Goal: Find specific page/section: Find specific page/section

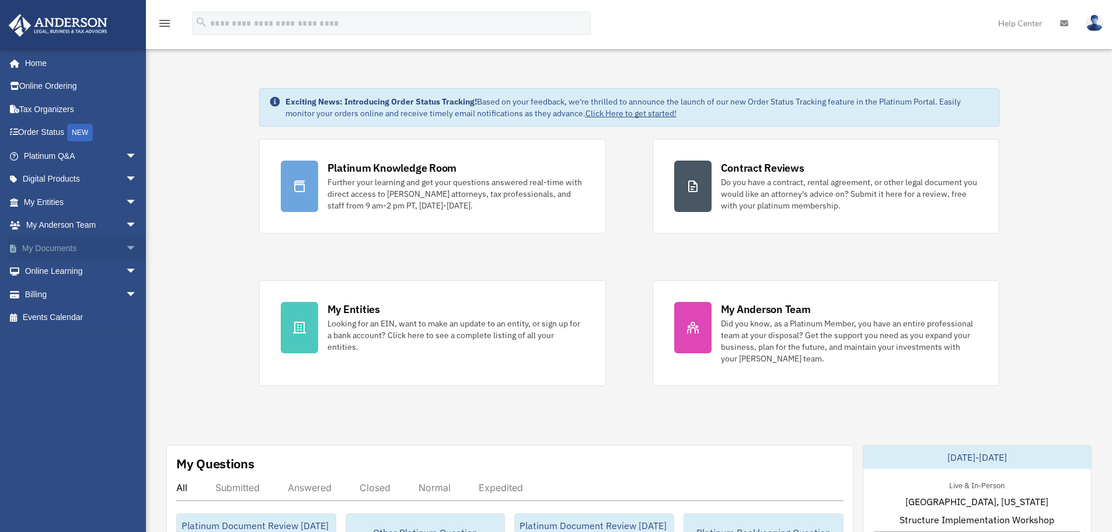
click at [126, 255] on span "arrow_drop_down" at bounding box center [137, 248] width 23 height 24
click at [126, 251] on span "arrow_drop_up" at bounding box center [137, 248] width 23 height 24
click at [126, 250] on span "arrow_drop_down" at bounding box center [137, 248] width 23 height 24
click at [126, 250] on span "arrow_drop_up" at bounding box center [137, 248] width 23 height 24
click at [126, 250] on span "arrow_drop_down" at bounding box center [137, 248] width 23 height 24
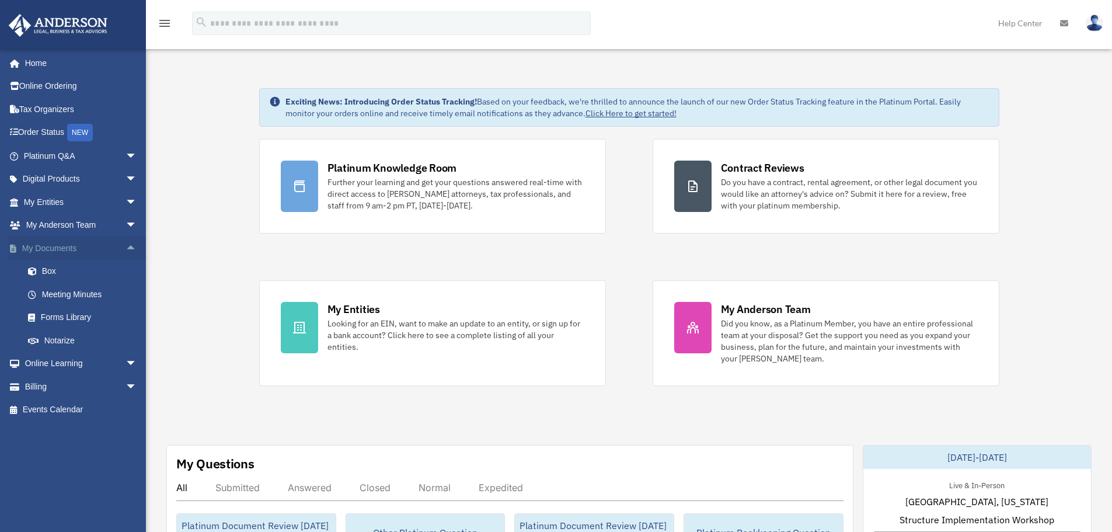
click at [126, 243] on span "arrow_drop_up" at bounding box center [137, 248] width 23 height 24
click at [126, 248] on span "arrow_drop_down" at bounding box center [137, 248] width 23 height 24
click at [39, 272] on span at bounding box center [38, 271] width 8 height 8
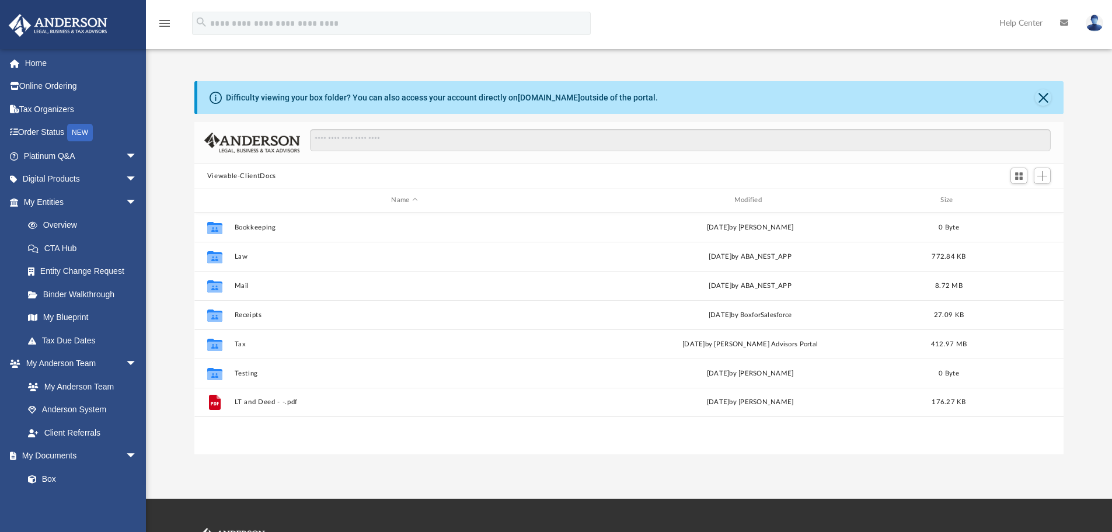
scroll to position [257, 860]
click at [1048, 90] on button "Close" at bounding box center [1043, 97] width 16 height 16
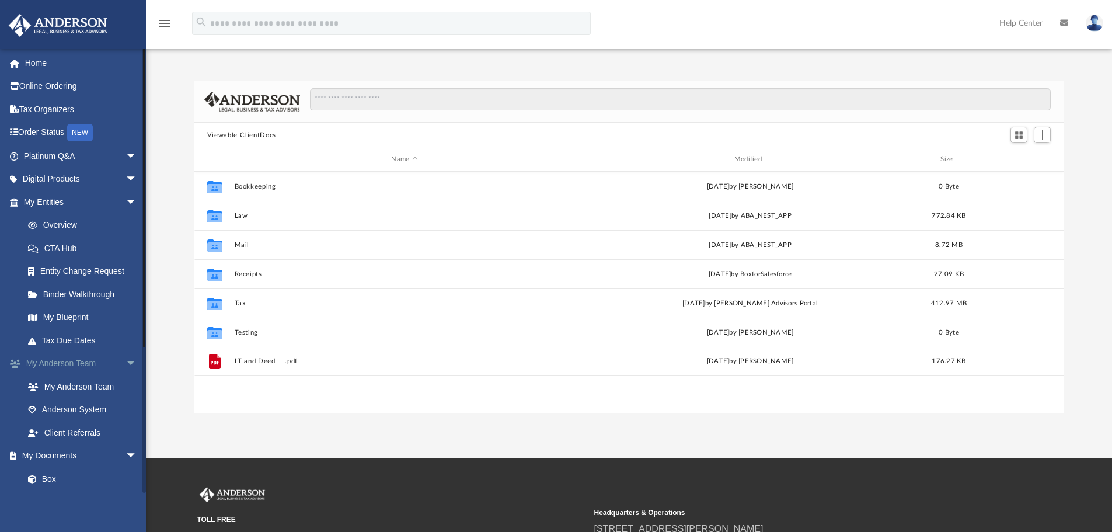
click at [126, 360] on span "arrow_drop_down" at bounding box center [137, 364] width 23 height 24
click at [127, 383] on span "arrow_drop_down" at bounding box center [137, 387] width 23 height 24
click at [126, 201] on span "arrow_drop_down" at bounding box center [137, 202] width 23 height 24
click at [126, 271] on span "arrow_drop_down" at bounding box center [137, 272] width 23 height 24
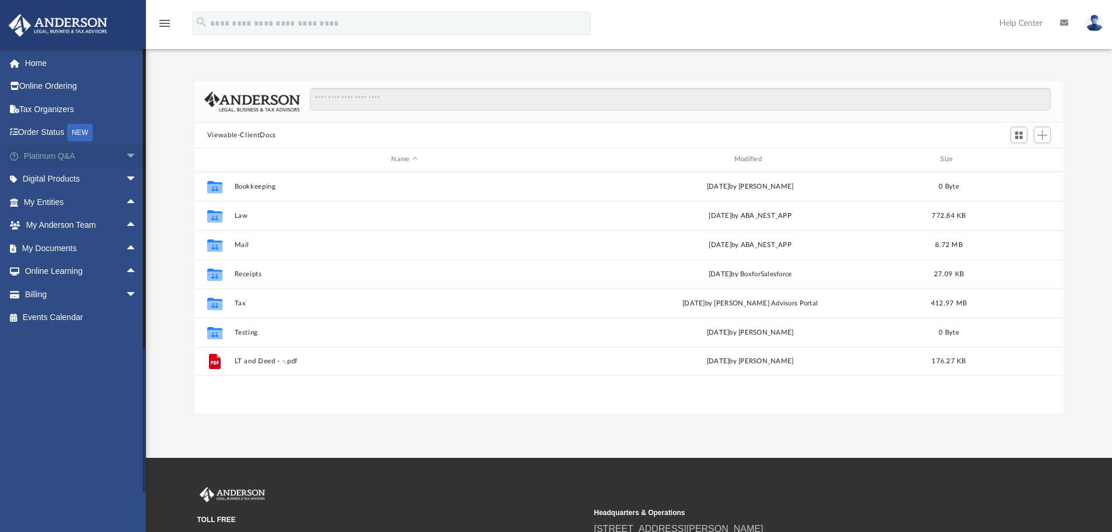
click at [126, 156] on span "arrow_drop_down" at bounding box center [137, 156] width 23 height 24
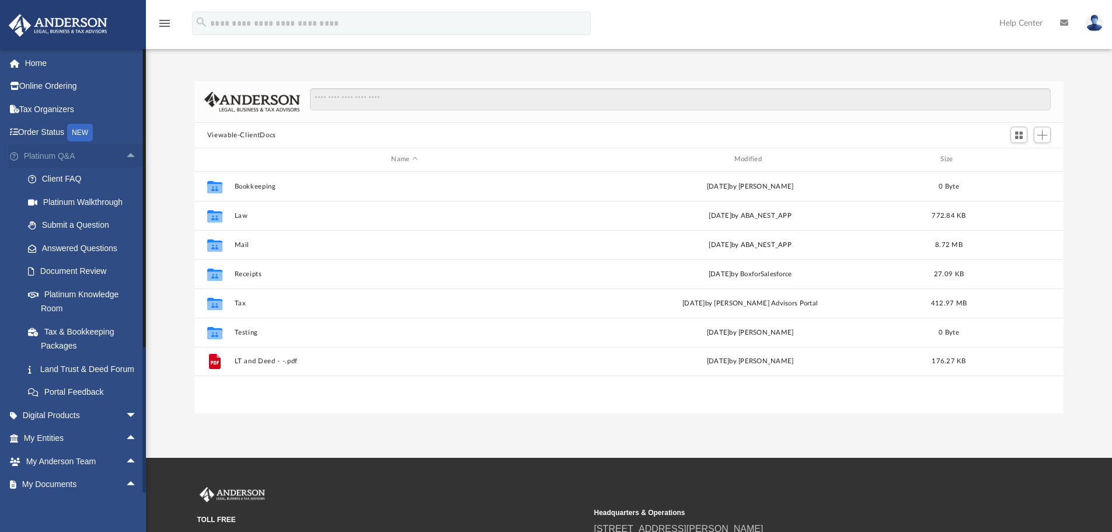
click at [126, 156] on span "arrow_drop_up" at bounding box center [137, 156] width 23 height 24
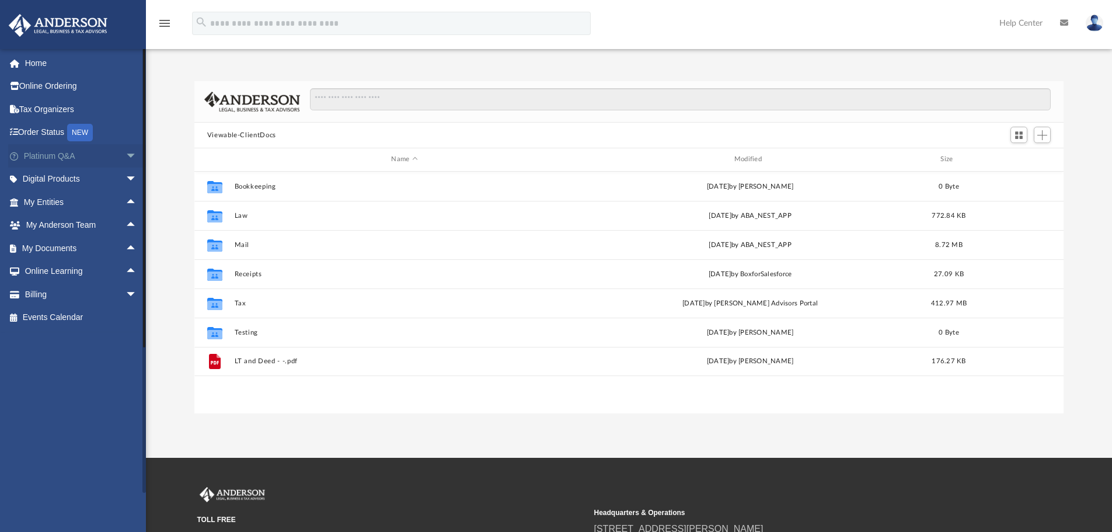
click at [126, 157] on span "arrow_drop_down" at bounding box center [137, 156] width 23 height 24
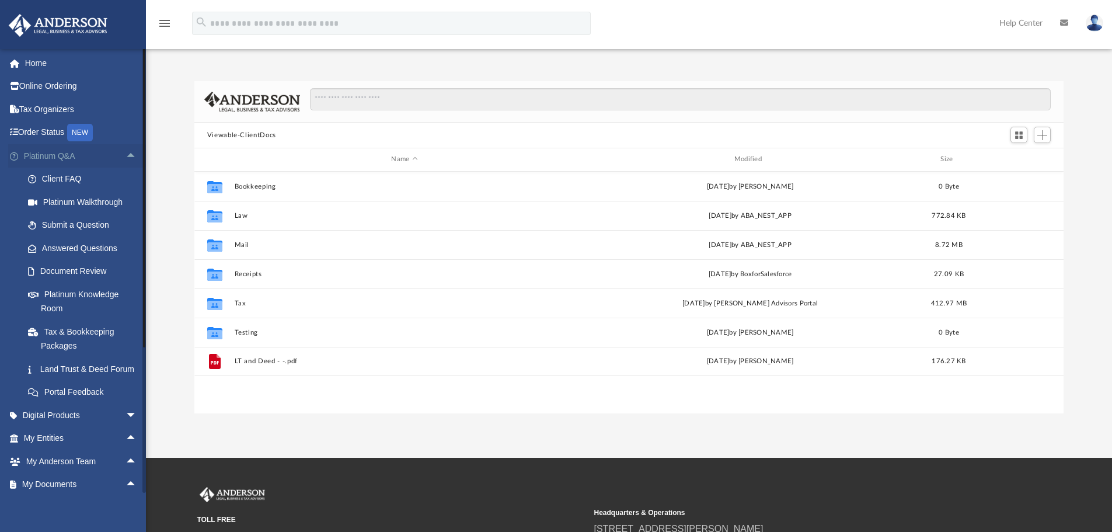
click at [126, 154] on span "arrow_drop_up" at bounding box center [137, 156] width 23 height 24
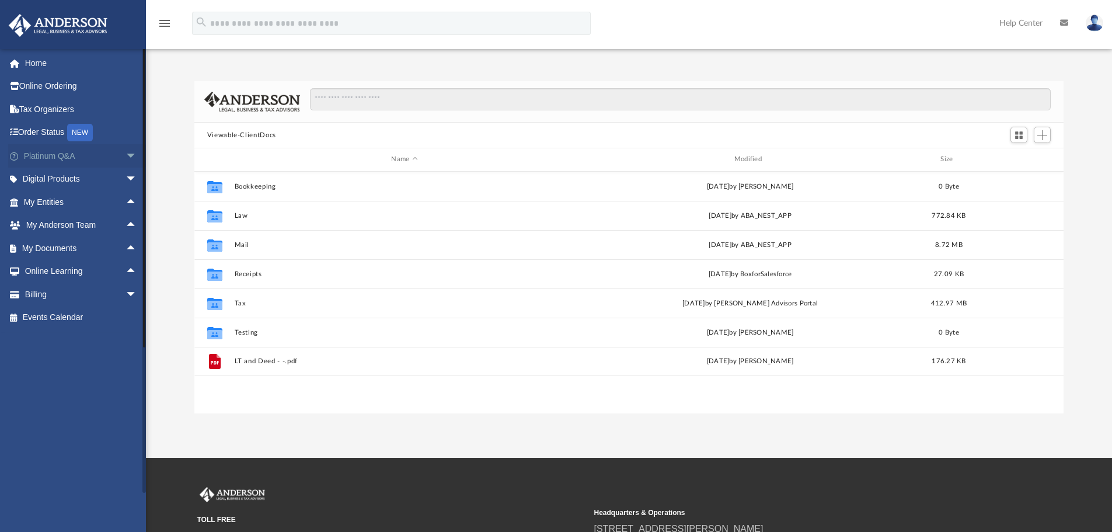
click at [126, 154] on span "arrow_drop_down" at bounding box center [137, 156] width 23 height 24
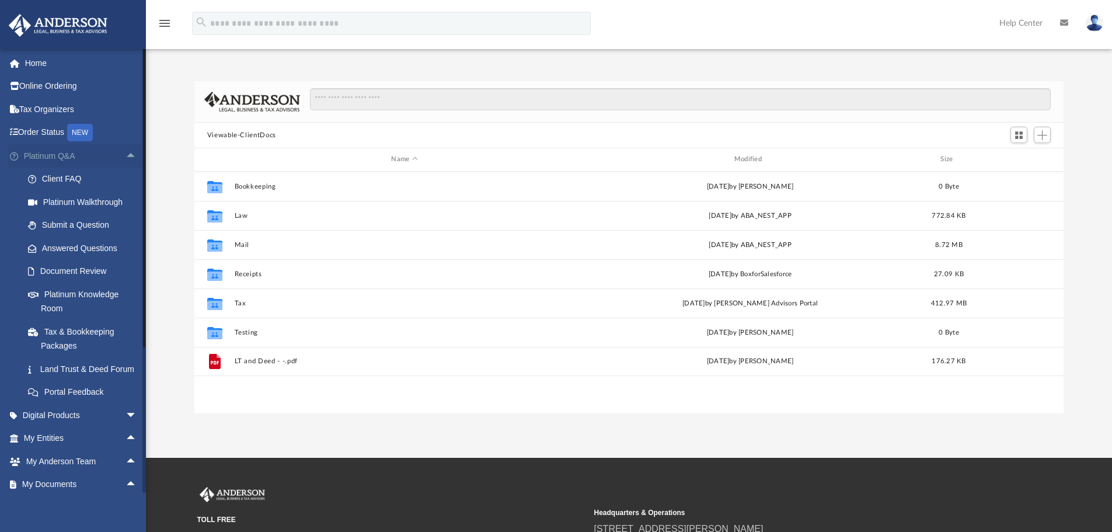
click at [126, 155] on span "arrow_drop_up" at bounding box center [137, 156] width 23 height 24
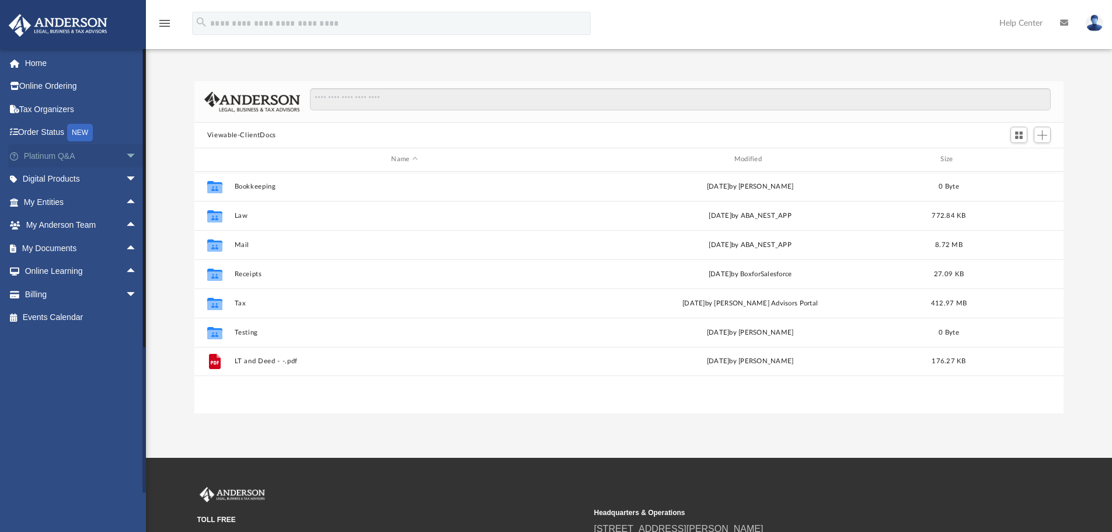
click at [126, 155] on span "arrow_drop_down" at bounding box center [137, 156] width 23 height 24
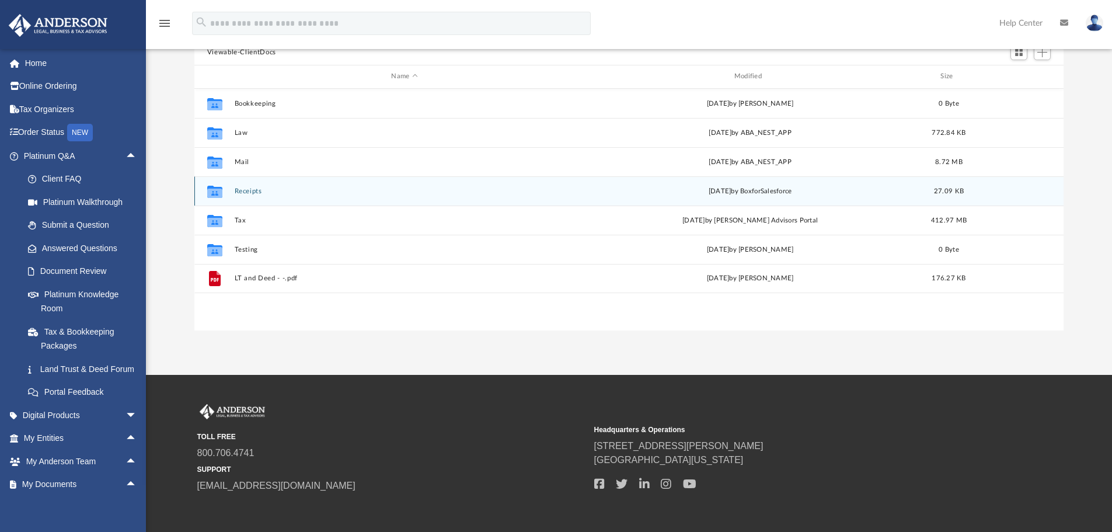
scroll to position [0, 0]
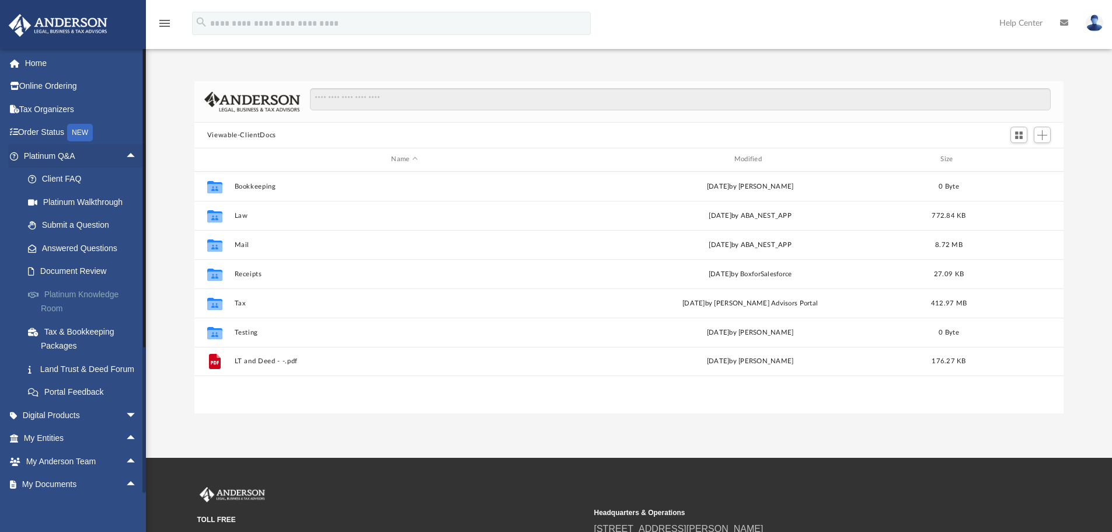
click at [87, 296] on link "Platinum Knowledge Room" at bounding box center [85, 301] width 138 height 37
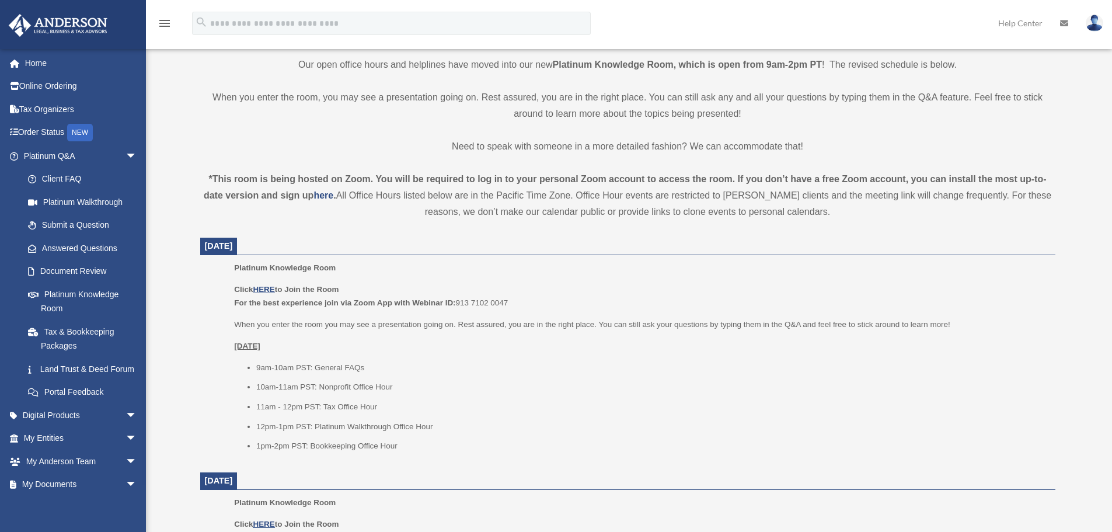
scroll to position [292, 0]
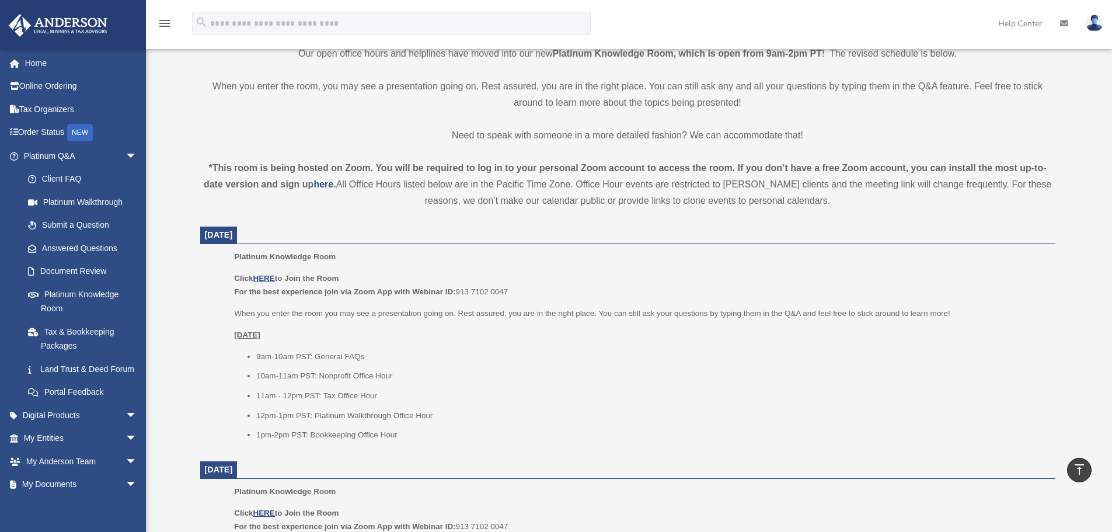
click at [333, 358] on li "9am-10am PST: General FAQs" at bounding box center [651, 357] width 791 height 14
click at [312, 358] on li "9am-10am PST: General FAQs" at bounding box center [651, 357] width 791 height 14
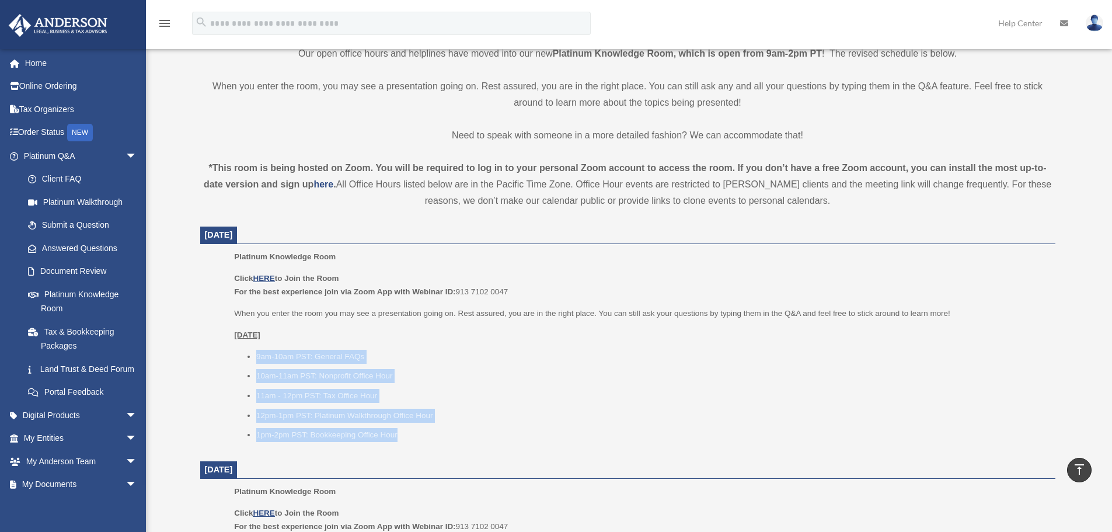
drag, startPoint x: 254, startPoint y: 354, endPoint x: 410, endPoint y: 426, distance: 171.9
click at [410, 426] on ul "9am-10am PST: General FAQs 10am-11am PST: Nonprofit Office Hour 11am - 12pm PST…" at bounding box center [640, 396] width 813 height 92
drag, startPoint x: 437, startPoint y: 437, endPoint x: 242, endPoint y: 357, distance: 210.5
click at [242, 357] on ul "9am-10am PST: General FAQs 10am-11am PST: Nonprofit Office Hour 11am - 12pm PST…" at bounding box center [640, 396] width 813 height 92
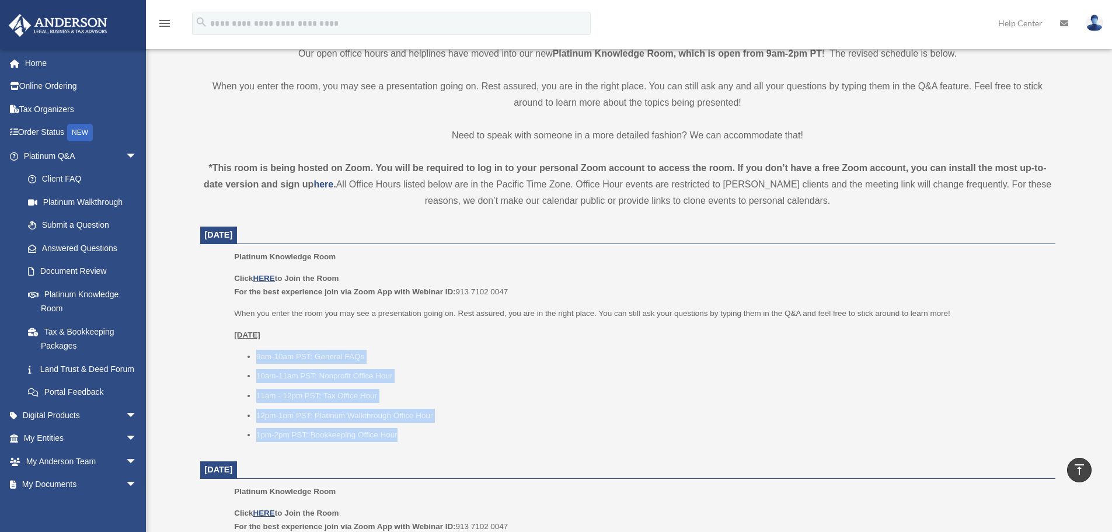
click at [242, 357] on ul "9am-10am PST: General FAQs 10am-11am PST: Nonprofit Office Hour 11am - 12pm PST…" at bounding box center [640, 396] width 813 height 92
drag, startPoint x: 242, startPoint y: 352, endPoint x: 405, endPoint y: 430, distance: 180.4
click at [405, 430] on ul "9am-10am PST: General FAQs 10am-11am PST: Nonprofit Office Hour 11am - 12pm PST…" at bounding box center [640, 396] width 813 height 92
click at [405, 430] on li "1pm-2pm PST: Bookkeeping Office Hour" at bounding box center [651, 435] width 791 height 14
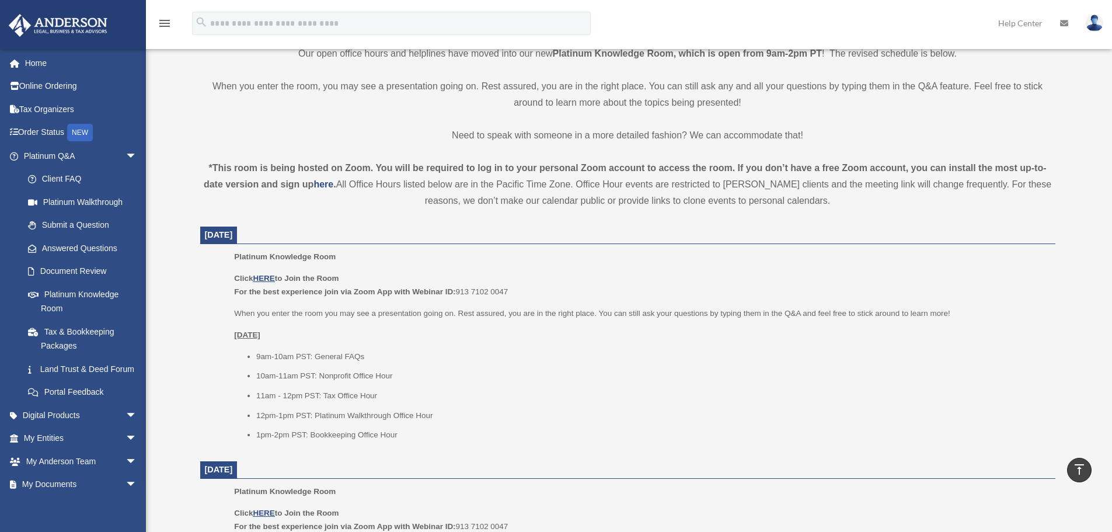
scroll to position [409, 0]
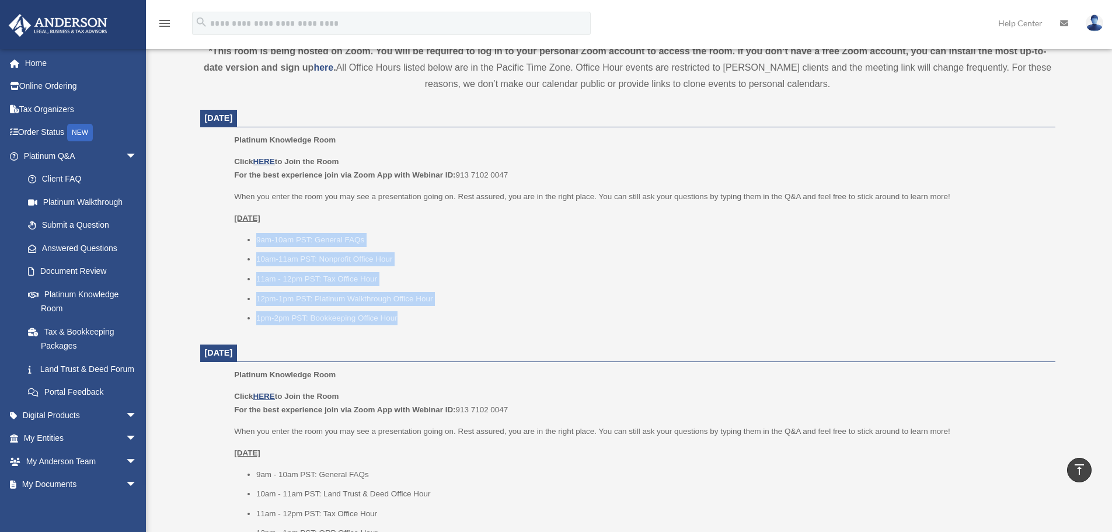
drag, startPoint x: 418, startPoint y: 320, endPoint x: 254, endPoint y: 234, distance: 185.1
click at [254, 234] on ul "9am-10am PST: General FAQs 10am-11am PST: Nonprofit Office Hour 11am - 12pm PST…" at bounding box center [640, 279] width 813 height 92
drag, startPoint x: 225, startPoint y: 218, endPoint x: 395, endPoint y: 316, distance: 196.4
click at [395, 316] on ul "Platinum Knowledge Room Click HERE to Join the Room For the best experience joi…" at bounding box center [627, 233] width 839 height 200
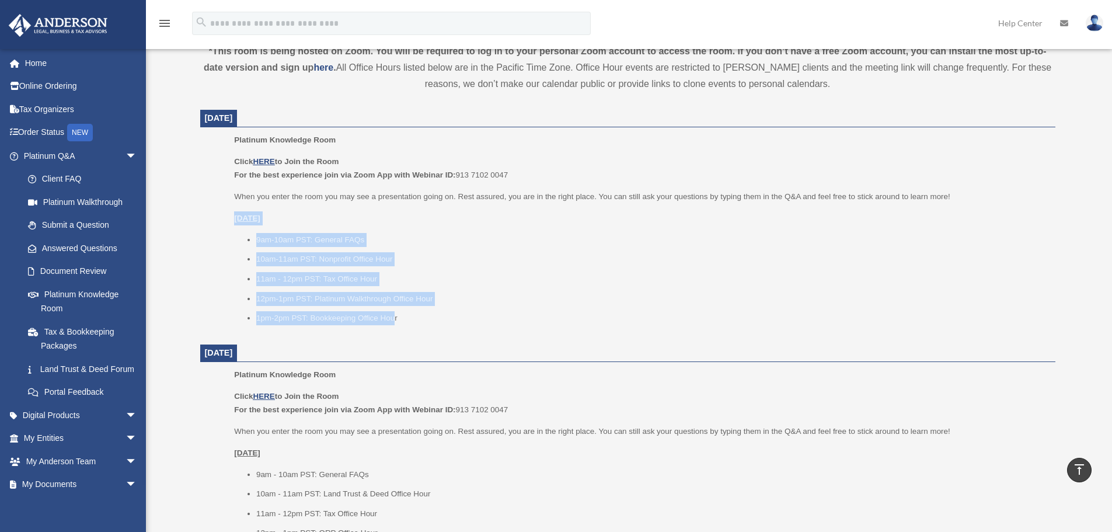
click at [395, 316] on li "1pm-2pm PST: Bookkeeping Office Hour" at bounding box center [651, 318] width 791 height 14
drag, startPoint x: 424, startPoint y: 316, endPoint x: 229, endPoint y: 220, distance: 217.5
click at [229, 220] on ul "Platinum Knowledge Room Click HERE to Join the Room For the best experience joi…" at bounding box center [627, 233] width 839 height 200
drag, startPoint x: 230, startPoint y: 211, endPoint x: 411, endPoint y: 316, distance: 209.3
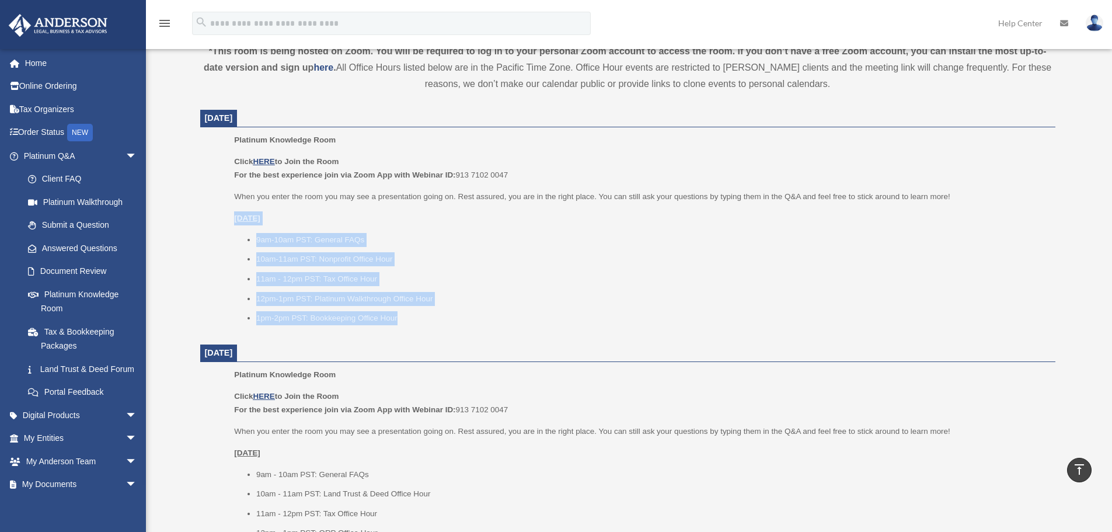
click at [411, 316] on ul "Platinum Knowledge Room Click HERE to Join the Room For the best experience joi…" at bounding box center [627, 233] width 839 height 200
click at [411, 316] on li "1pm-2pm PST: Bookkeeping Office Hour" at bounding box center [651, 318] width 791 height 14
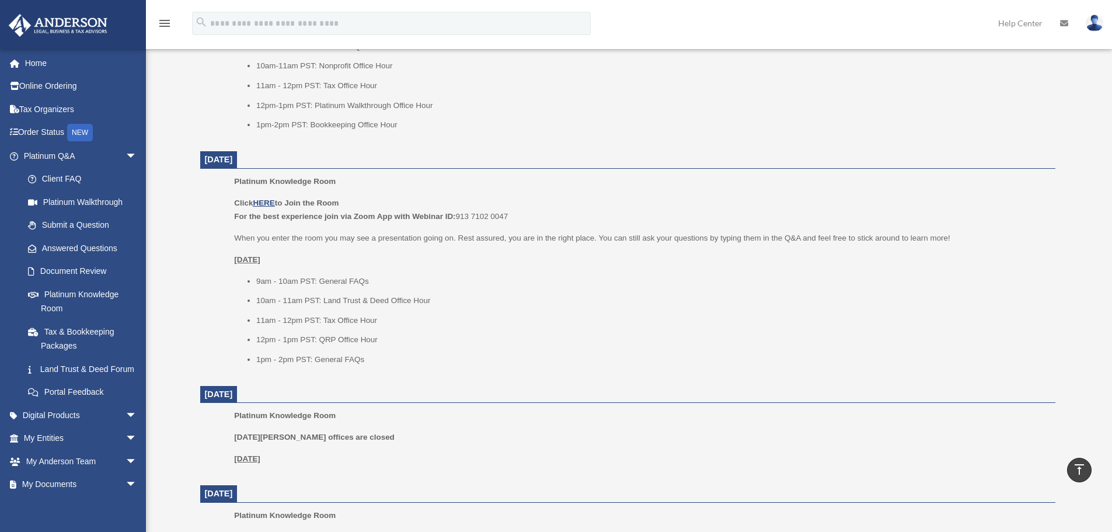
scroll to position [642, 0]
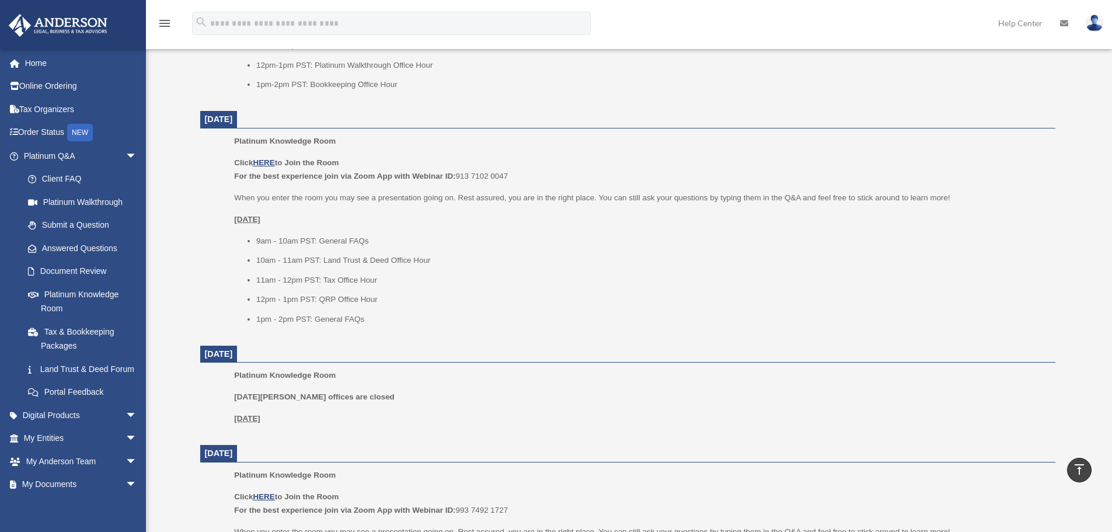
click at [413, 315] on li "1pm - 2pm PST: General FAQs" at bounding box center [651, 319] width 791 height 14
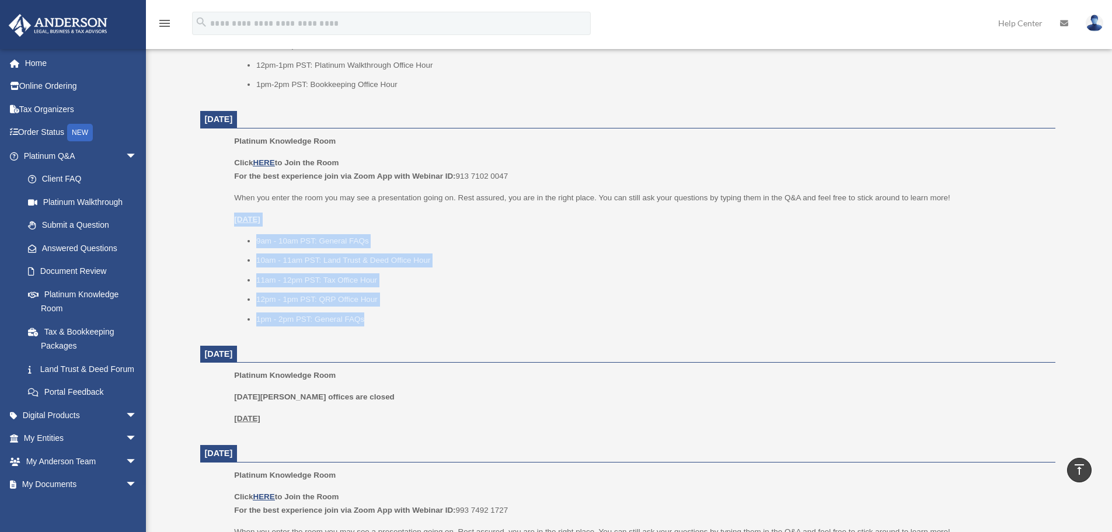
drag, startPoint x: 399, startPoint y: 322, endPoint x: 231, endPoint y: 224, distance: 194.9
click at [231, 224] on ul "Platinum Knowledge Room Click HERE to Join the Room For the best experience joi…" at bounding box center [627, 234] width 839 height 200
drag, startPoint x: 233, startPoint y: 216, endPoint x: 395, endPoint y: 323, distance: 194.1
click at [395, 323] on ul "Platinum Knowledge Room Click HERE to Join the Room For the best experience joi…" at bounding box center [627, 234] width 839 height 200
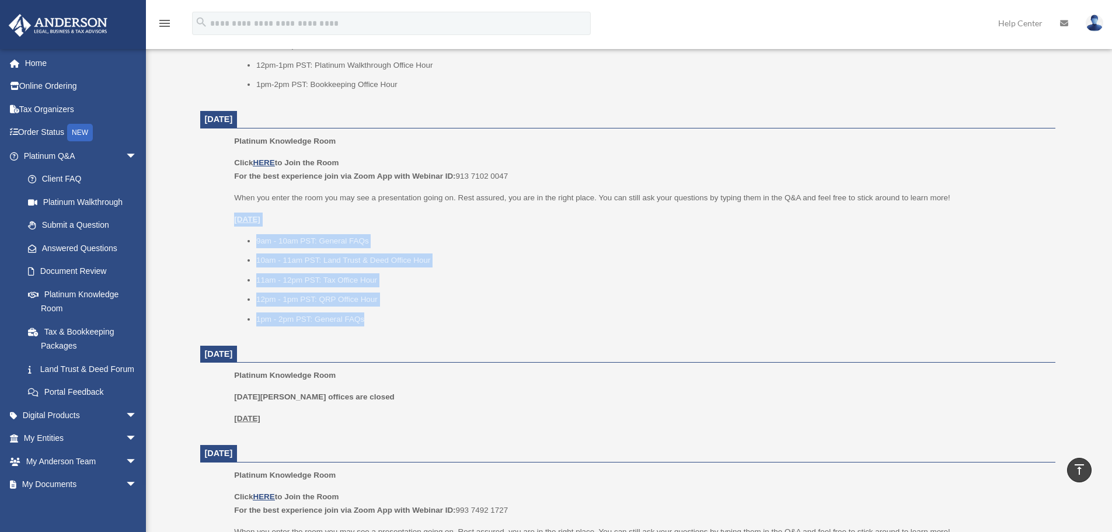
click at [395, 323] on li "1pm - 2pm PST: General FAQs" at bounding box center [651, 319] width 791 height 14
drag, startPoint x: 397, startPoint y: 318, endPoint x: 233, endPoint y: 228, distance: 186.8
click at [233, 228] on ul "Platinum Knowledge Room Click HERE to Join the Room For the best experience joi…" at bounding box center [627, 234] width 839 height 200
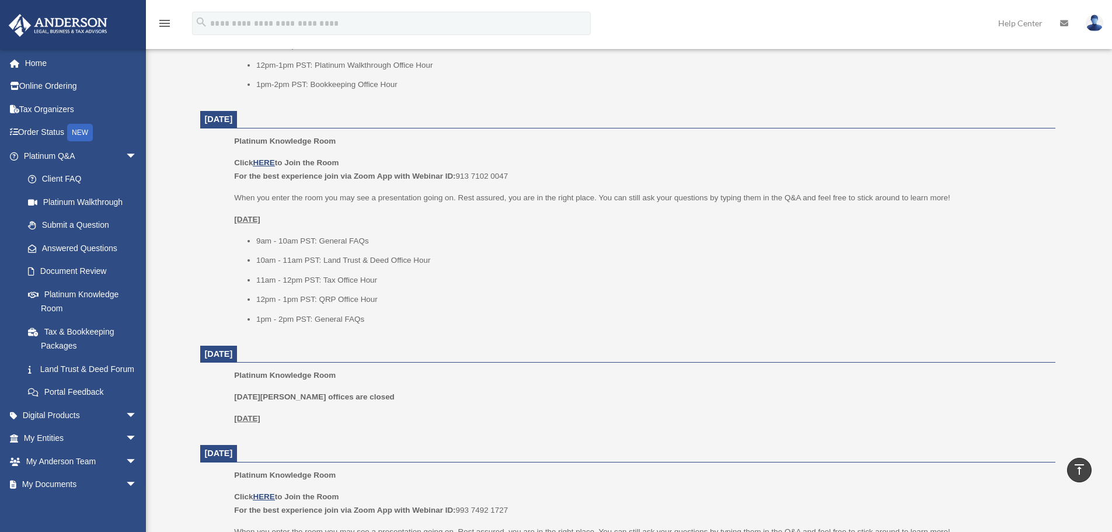
click at [232, 215] on ul "Platinum Knowledge Room Click HERE to Join the Room For the best experience joi…" at bounding box center [627, 234] width 839 height 200
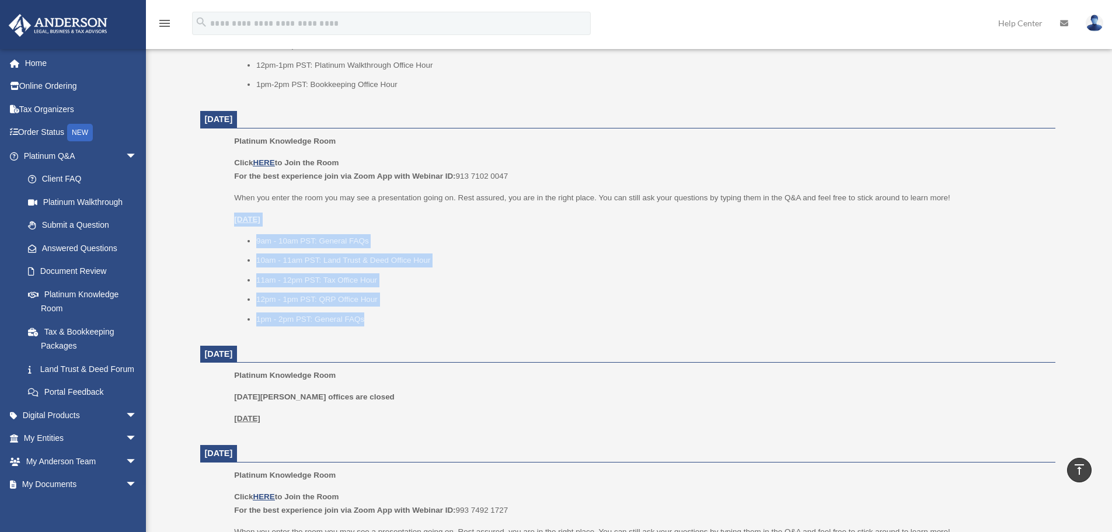
drag, startPoint x: 248, startPoint y: 221, endPoint x: 367, endPoint y: 316, distance: 152.8
click at [367, 316] on ul "Platinum Knowledge Room Click HERE to Join the Room For the best experience joi…" at bounding box center [627, 234] width 839 height 200
click at [367, 316] on li "1pm - 2pm PST: General FAQs" at bounding box center [651, 319] width 791 height 14
drag, startPoint x: 389, startPoint y: 319, endPoint x: 217, endPoint y: 211, distance: 204.1
click at [217, 211] on ul "Platinum Knowledge Room Click HERE to Join the Room For the best experience joi…" at bounding box center [627, 234] width 839 height 200
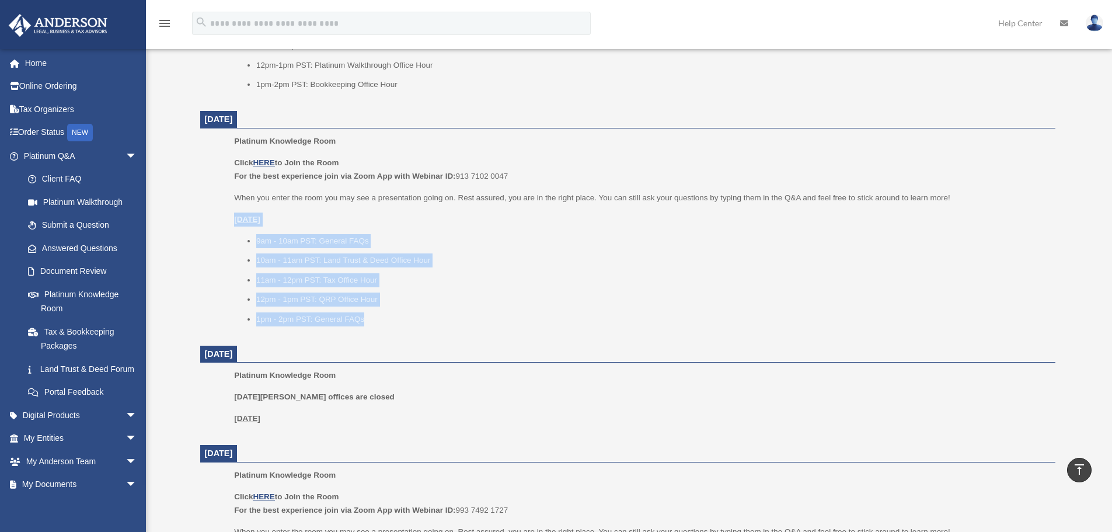
click at [217, 211] on ul "Platinum Knowledge Room Click HERE to Join the Room For the best experience joi…" at bounding box center [627, 234] width 839 height 200
drag, startPoint x: 218, startPoint y: 205, endPoint x: 384, endPoint y: 316, distance: 199.5
click at [384, 316] on ul "Platinum Knowledge Room Click HERE to Join the Room For the best experience joi…" at bounding box center [627, 234] width 839 height 200
click at [384, 316] on li "1pm - 2pm PST: General FAQs" at bounding box center [651, 319] width 791 height 14
drag, startPoint x: 398, startPoint y: 319, endPoint x: 218, endPoint y: 216, distance: 206.6
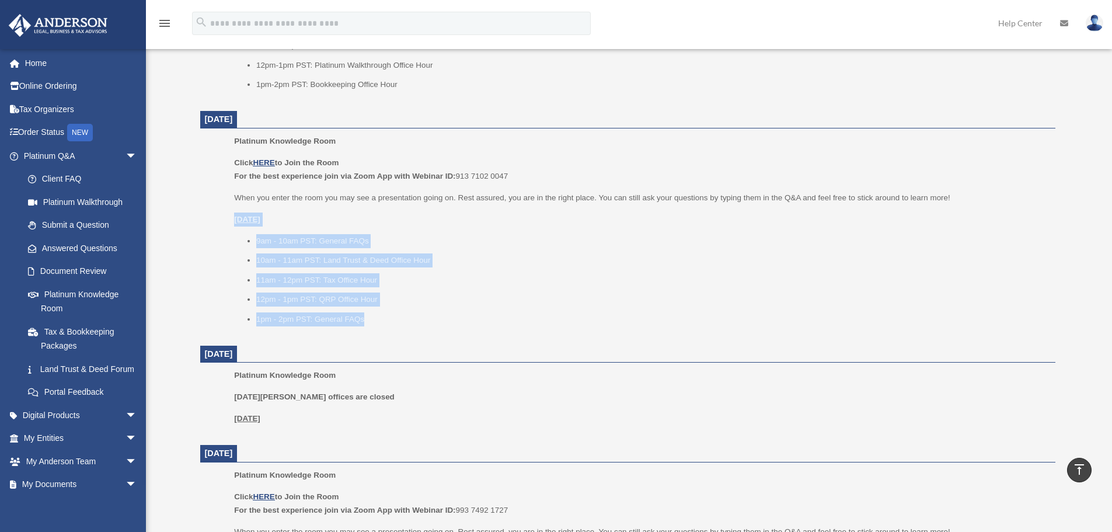
click at [218, 216] on ul "Platinum Knowledge Room Click HERE to Join the Room For the best experience joi…" at bounding box center [627, 234] width 839 height 200
drag, startPoint x: 224, startPoint y: 212, endPoint x: 367, endPoint y: 315, distance: 175.6
click at [367, 315] on ul "Platinum Knowledge Room Click HERE to Join the Room For the best experience joi…" at bounding box center [627, 234] width 839 height 200
click at [367, 315] on li "1pm - 2pm PST: General FAQs" at bounding box center [651, 319] width 791 height 14
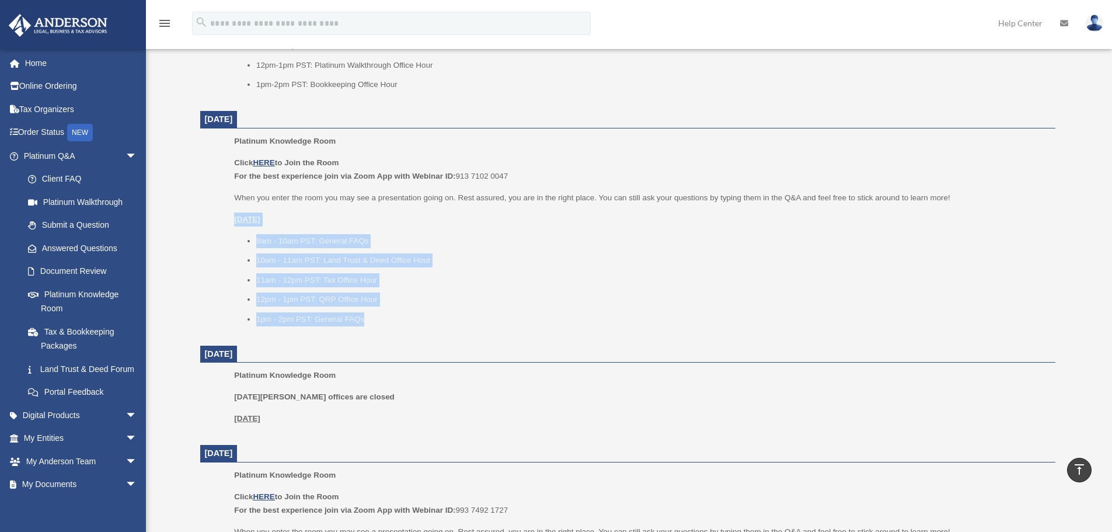
drag, startPoint x: 383, startPoint y: 316, endPoint x: 214, endPoint y: 210, distance: 200.2
click at [214, 210] on ul "Platinum Knowledge Room Click HERE to Join the Room For the best experience joi…" at bounding box center [627, 234] width 839 height 200
click at [214, 209] on ul "Platinum Knowledge Room Click HERE to Join the Room For the best experience joi…" at bounding box center [627, 234] width 839 height 200
drag, startPoint x: 215, startPoint y: 205, endPoint x: 374, endPoint y: 316, distance: 193.2
click at [374, 316] on ul "Platinum Knowledge Room Click HERE to Join the Room For the best experience joi…" at bounding box center [627, 234] width 839 height 200
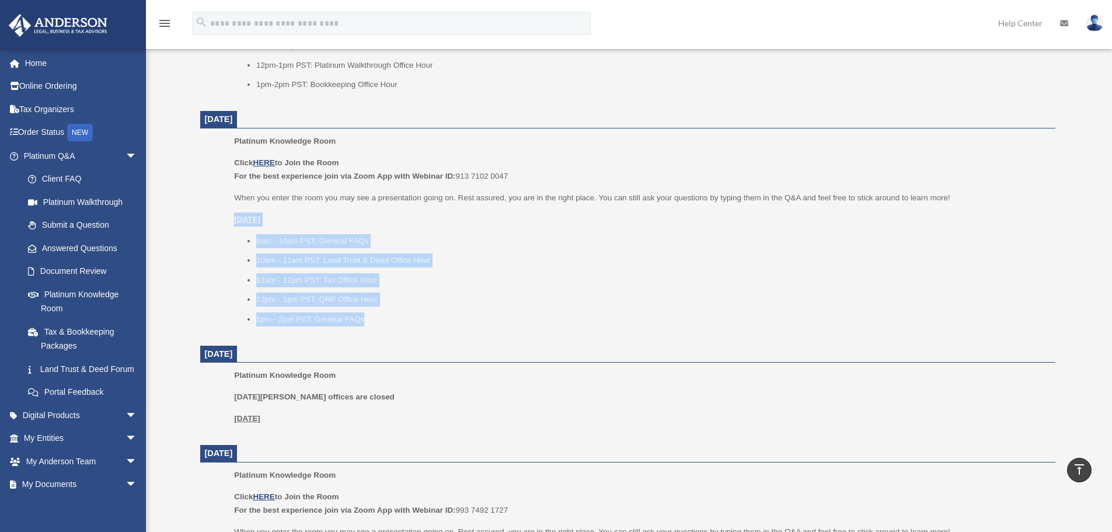
click at [374, 316] on li "1pm - 2pm PST: General FAQs" at bounding box center [651, 319] width 791 height 14
drag, startPoint x: 381, startPoint y: 317, endPoint x: 208, endPoint y: 217, distance: 199.5
click at [208, 217] on ul "Platinum Knowledge Room Click HERE to Join the Room For the best experience joi…" at bounding box center [627, 234] width 839 height 200
drag, startPoint x: 214, startPoint y: 211, endPoint x: 384, endPoint y: 316, distance: 200.2
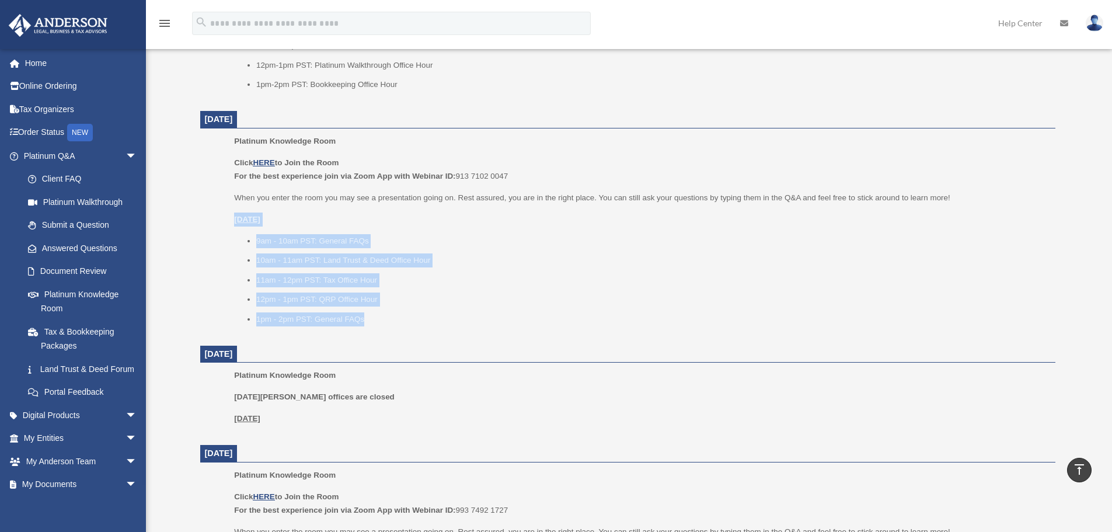
click at [384, 316] on ul "Platinum Knowledge Room Click HERE to Join the Room For the best experience joi…" at bounding box center [627, 234] width 839 height 200
click at [384, 316] on li "1pm - 2pm PST: General FAQs" at bounding box center [651, 319] width 791 height 14
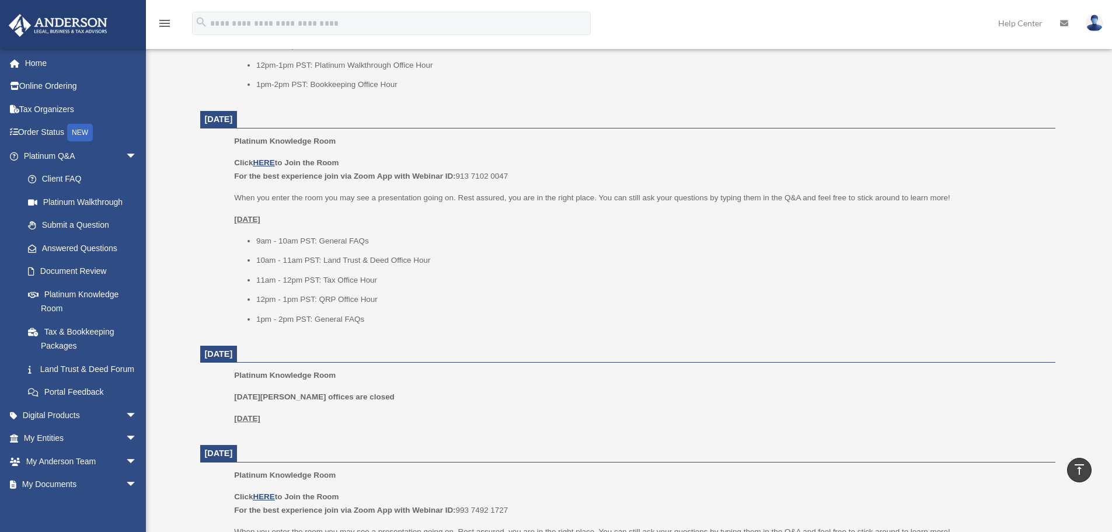
click at [384, 316] on li "1pm - 2pm PST: General FAQs" at bounding box center [651, 319] width 791 height 14
click at [345, 261] on li "10am - 11am PST: Land Trust & Deed Office Hour" at bounding box center [651, 260] width 791 height 14
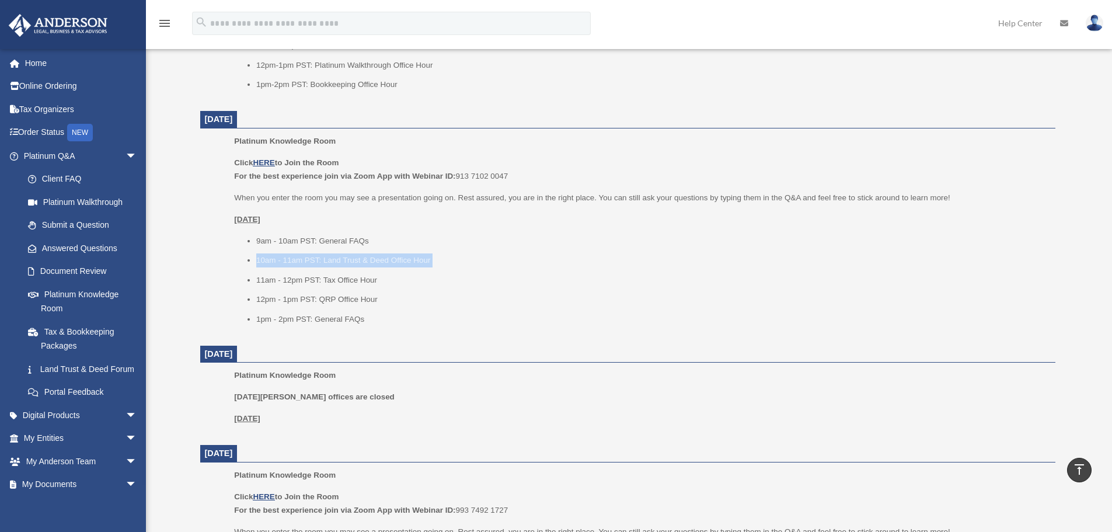
click at [358, 260] on li "10am - 11am PST: Land Trust & Deed Office Hour" at bounding box center [651, 260] width 791 height 14
click at [336, 260] on li "10am - 11am PST: Land Trust & Deed Office Hour" at bounding box center [651, 260] width 791 height 14
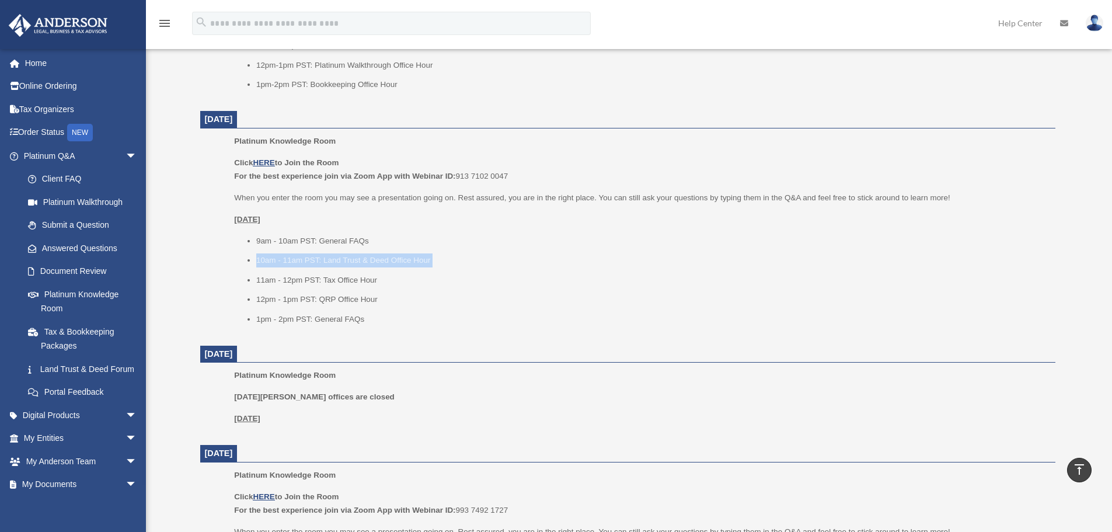
click at [336, 260] on li "10am - 11am PST: Land Trust & Deed Office Hour" at bounding box center [651, 260] width 791 height 14
click at [350, 262] on li "10am - 11am PST: Land Trust & Deed Office Hour" at bounding box center [651, 260] width 791 height 14
click at [322, 261] on li "10am - 11am PST: Land Trust & Deed Office Hour" at bounding box center [651, 260] width 791 height 14
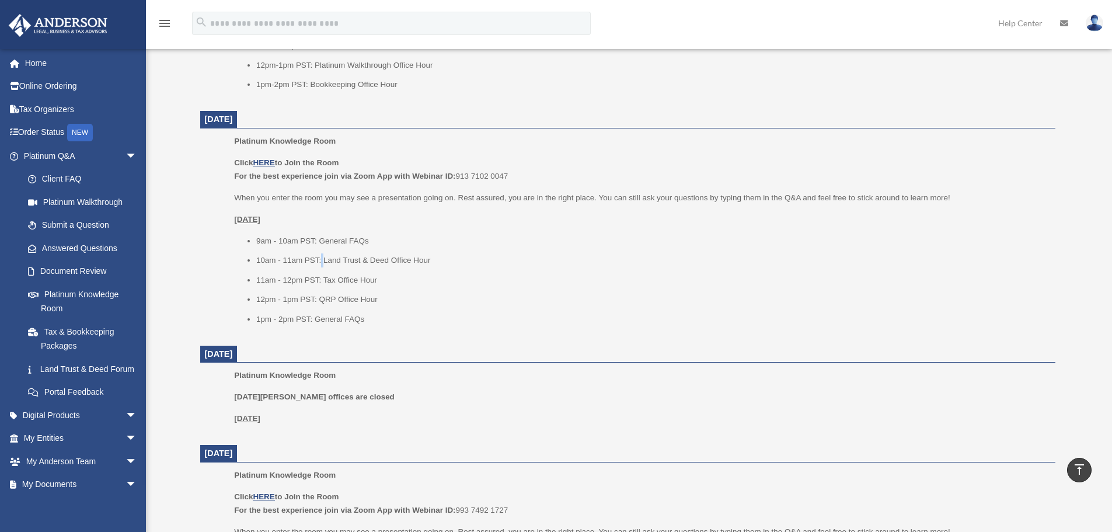
click at [322, 261] on li "10am - 11am PST: Land Trust & Deed Office Hour" at bounding box center [651, 260] width 791 height 14
click at [340, 262] on li "10am - 11am PST: Land Trust & Deed Office Hour" at bounding box center [651, 260] width 791 height 14
drag, startPoint x: 248, startPoint y: 259, endPoint x: 435, endPoint y: 259, distance: 186.8
click at [435, 259] on li "10am - 11am PST: Land Trust & Deed Office Hour" at bounding box center [651, 260] width 791 height 14
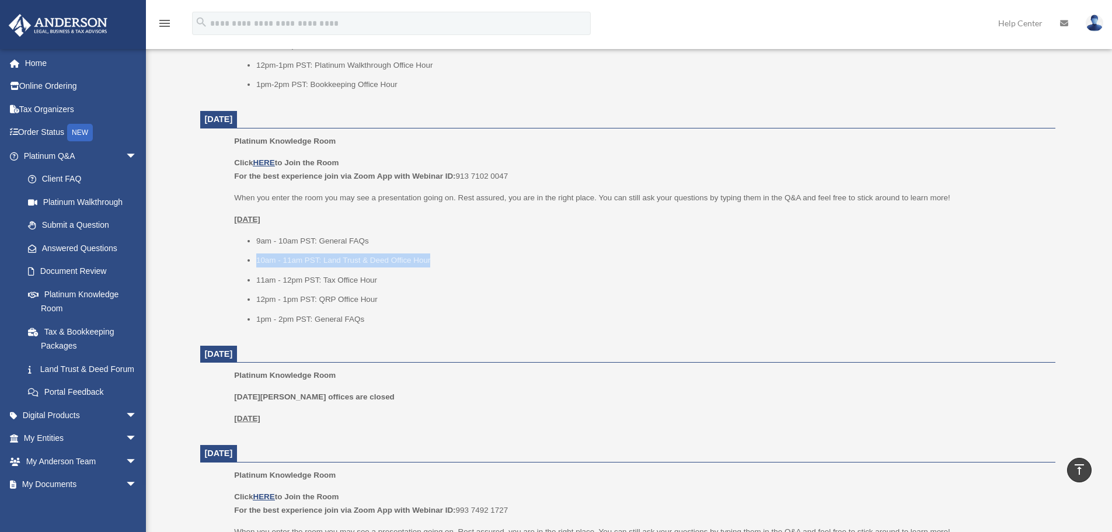
click at [348, 263] on li "10am - 11am PST: Land Trust & Deed Office Hour" at bounding box center [651, 260] width 791 height 14
click at [283, 259] on li "10am - 11am PST: Land Trust & Deed Office Hour" at bounding box center [651, 260] width 791 height 14
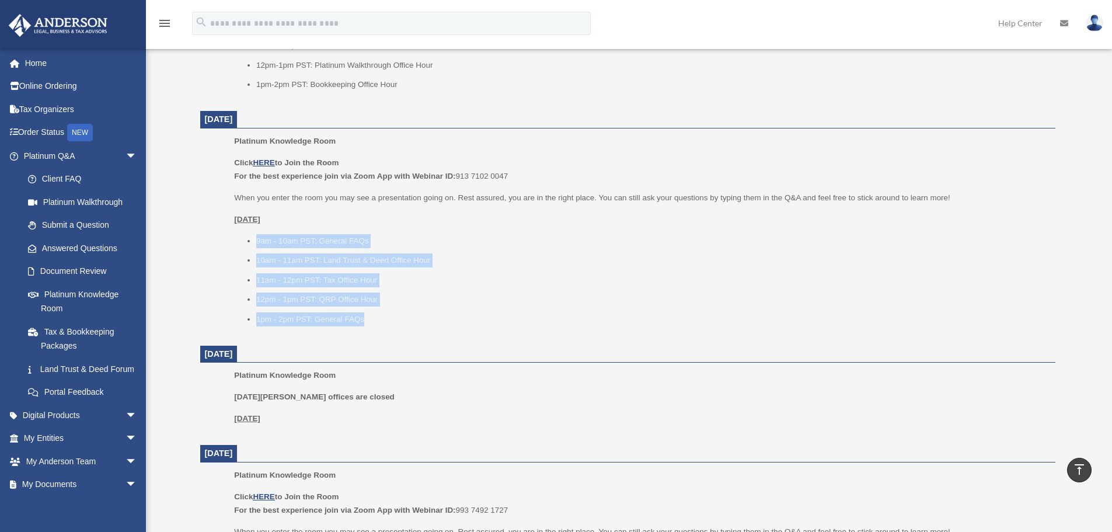
drag, startPoint x: 365, startPoint y: 322, endPoint x: 222, endPoint y: 236, distance: 166.5
click at [222, 236] on ul "Platinum Knowledge Room Click HERE to Join the Room For the best experience joi…" at bounding box center [627, 234] width 839 height 200
drag, startPoint x: 221, startPoint y: 210, endPoint x: 353, endPoint y: 318, distance: 170.9
click at [353, 318] on ul "Platinum Knowledge Room Click HERE to Join the Room For the best experience joi…" at bounding box center [627, 234] width 839 height 200
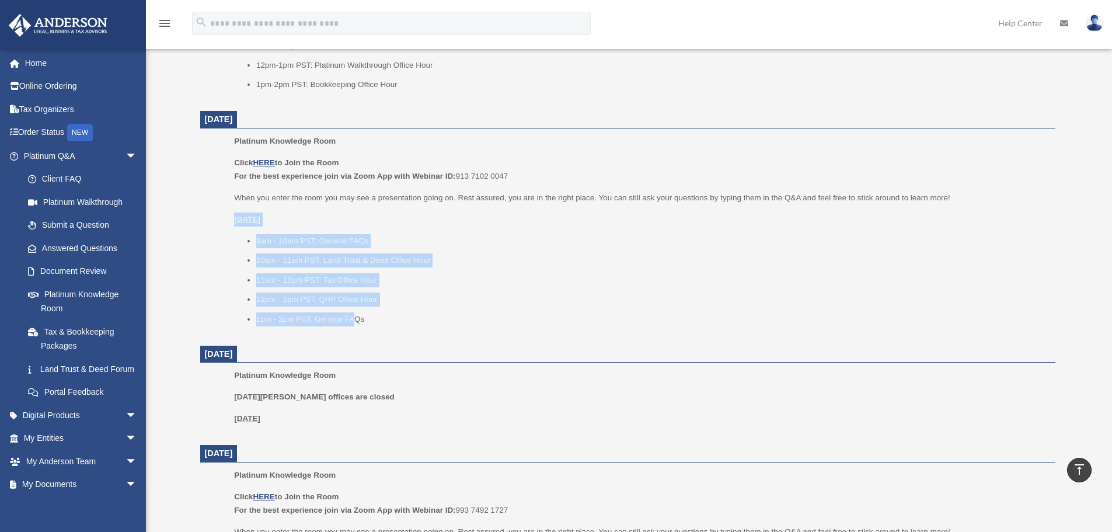
click at [353, 318] on li "1pm - 2pm PST: General FAQs" at bounding box center [651, 319] width 791 height 14
drag, startPoint x: 387, startPoint y: 320, endPoint x: 239, endPoint y: 222, distance: 177.8
click at [239, 222] on div "Click HERE to Join the Room For the best experience join via Zoom App with Webi…" at bounding box center [640, 241] width 813 height 170
click at [239, 222] on u "Friday, August 29" at bounding box center [247, 219] width 26 height 9
drag, startPoint x: 234, startPoint y: 218, endPoint x: 382, endPoint y: 317, distance: 177.6
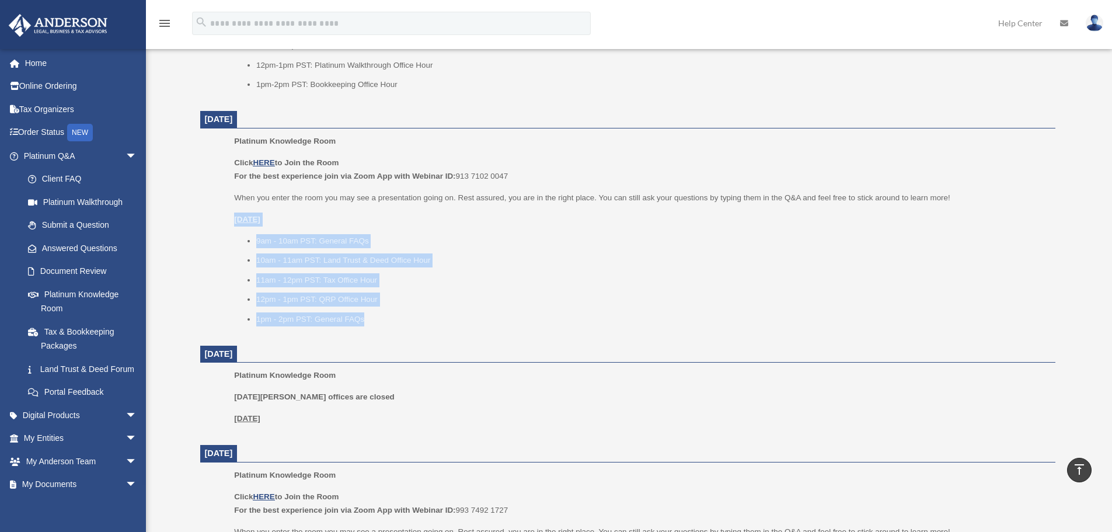
click at [382, 317] on div "Click HERE to Join the Room For the best experience join via Zoom App with Webi…" at bounding box center [640, 241] width 813 height 170
click at [382, 317] on li "1pm - 2pm PST: General FAQs" at bounding box center [651, 319] width 791 height 14
drag, startPoint x: 386, startPoint y: 317, endPoint x: 219, endPoint y: 217, distance: 194.3
click at [191, 210] on div "Platinum Knowledge Room Our open office hours and helplines have moved into our…" at bounding box center [627, 182] width 873 height 1490
click at [236, 222] on u "Friday, August 29" at bounding box center [247, 219] width 26 height 9
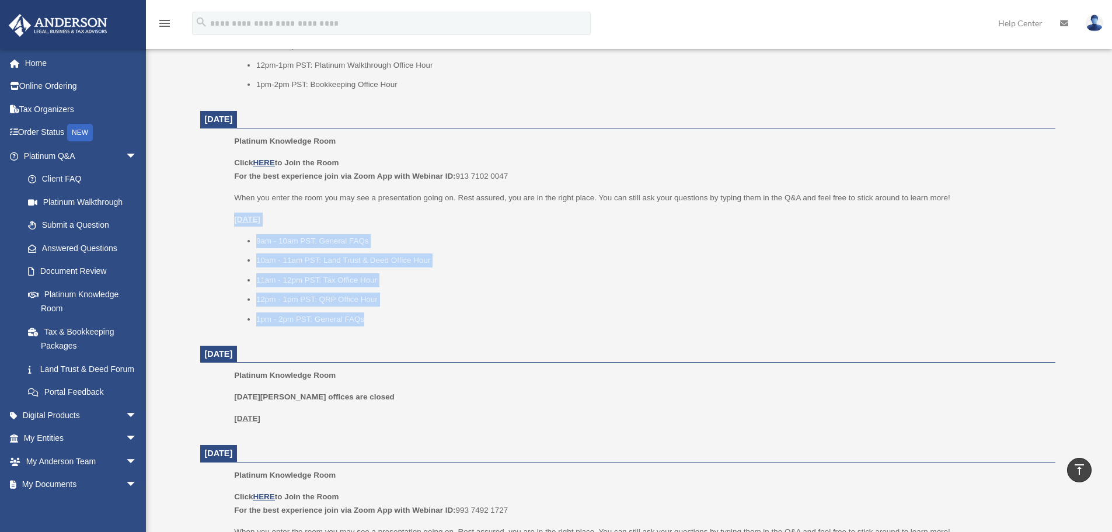
drag, startPoint x: 233, startPoint y: 216, endPoint x: 372, endPoint y: 315, distance: 170.4
click at [371, 314] on ul "Platinum Knowledge Room Click HERE to Join the Room For the best experience joi…" at bounding box center [627, 234] width 839 height 200
click at [372, 315] on li "1pm - 2pm PST: General FAQs" at bounding box center [651, 319] width 791 height 14
drag, startPoint x: 383, startPoint y: 315, endPoint x: 200, endPoint y: 205, distance: 213.3
click at [200, 205] on dd "Platinum Knowledge Room Click HERE to Join the Room For the best experience joi…" at bounding box center [627, 234] width 855 height 200
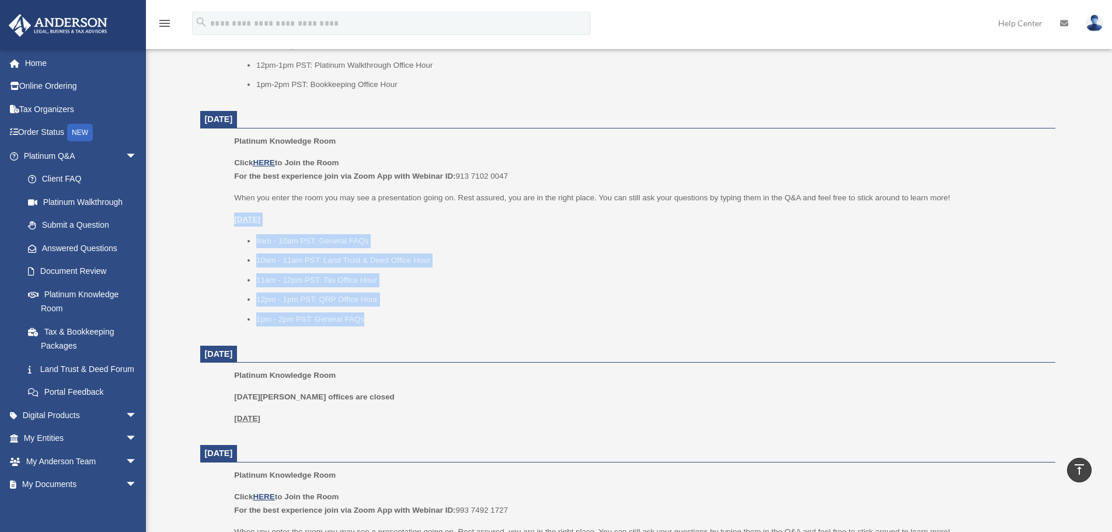
click at [219, 215] on ul "Platinum Knowledge Room Click HERE to Join the Room For the best experience joi…" at bounding box center [627, 234] width 839 height 200
drag, startPoint x: 223, startPoint y: 215, endPoint x: 361, endPoint y: 311, distance: 167.8
click at [361, 311] on ul "Platinum Knowledge Room Click HERE to Join the Room For the best experience joi…" at bounding box center [627, 234] width 839 height 200
click at [361, 311] on ul "9am - 10am PST: General FAQs 10am - 11am PST: Land Trust & Deed Office Hour 11a…" at bounding box center [640, 280] width 813 height 92
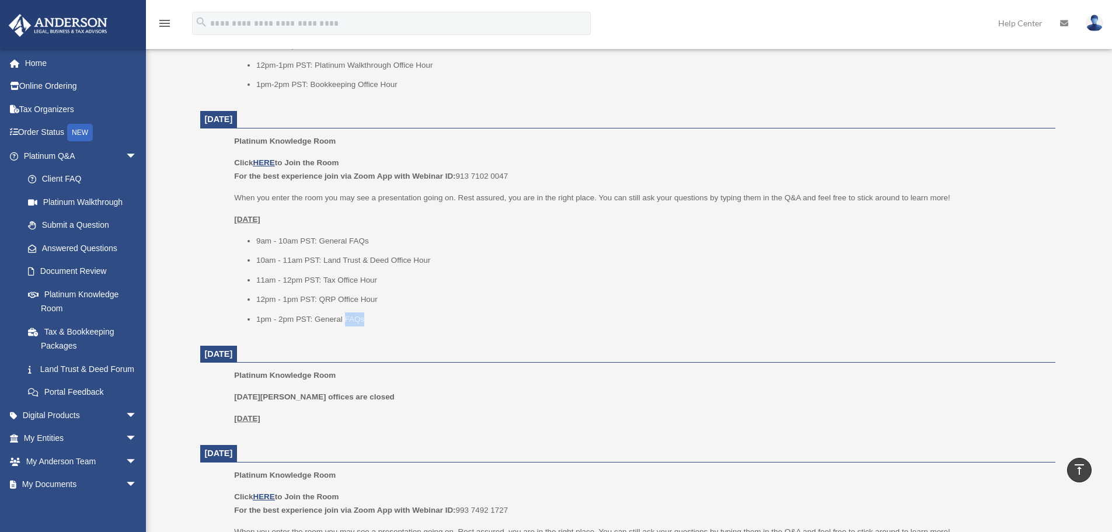
click at [365, 315] on ul "9am - 10am PST: General FAQs 10am - 11am PST: Land Trust & Deed Office Hour 11a…" at bounding box center [640, 280] width 813 height 92
click at [369, 318] on li "1pm - 2pm PST: General FAQs" at bounding box center [651, 319] width 791 height 14
click at [260, 246] on li "9am - 10am PST: General FAQs" at bounding box center [651, 241] width 791 height 14
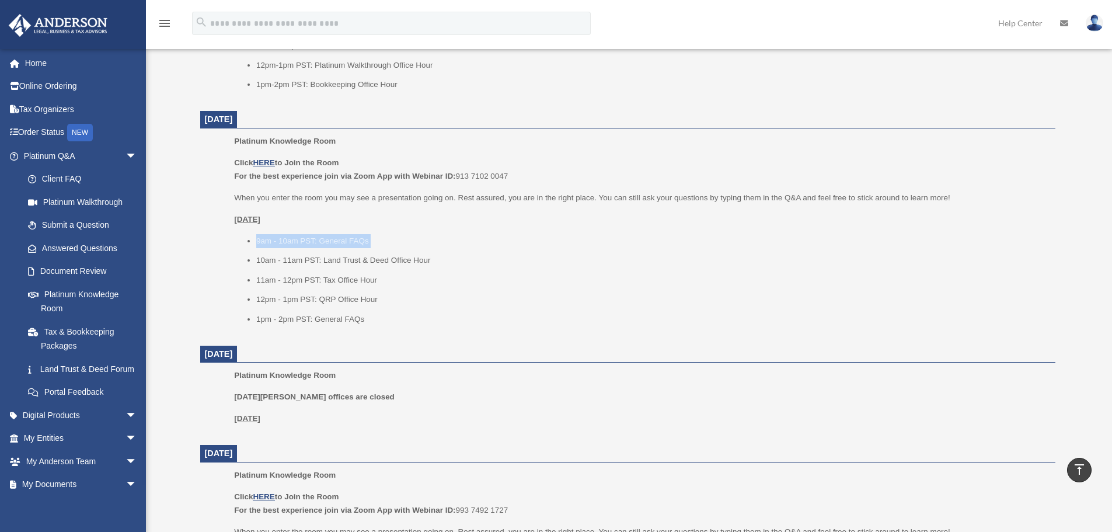
click at [260, 246] on li "9am - 10am PST: General FAQs" at bounding box center [651, 241] width 791 height 14
click at [288, 252] on ul "9am - 10am PST: General FAQs 10am - 11am PST: Land Trust & Deed Office Hour 11a…" at bounding box center [640, 280] width 813 height 92
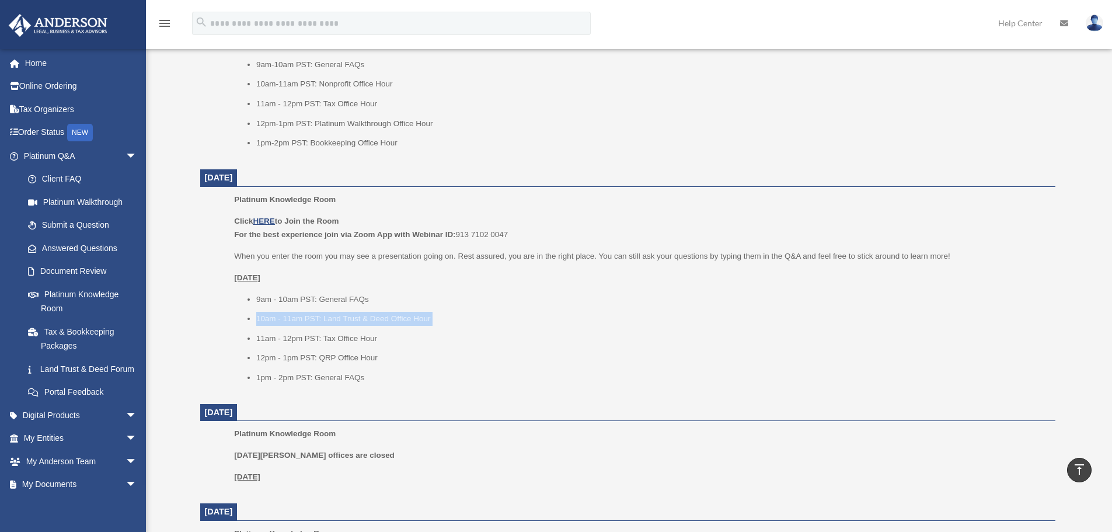
click at [357, 318] on li "10am - 11am PST: Land Trust & Deed Office Hour" at bounding box center [651, 319] width 791 height 14
click at [327, 318] on li "10am - 11am PST: Land Trust & Deed Office Hour" at bounding box center [651, 319] width 791 height 14
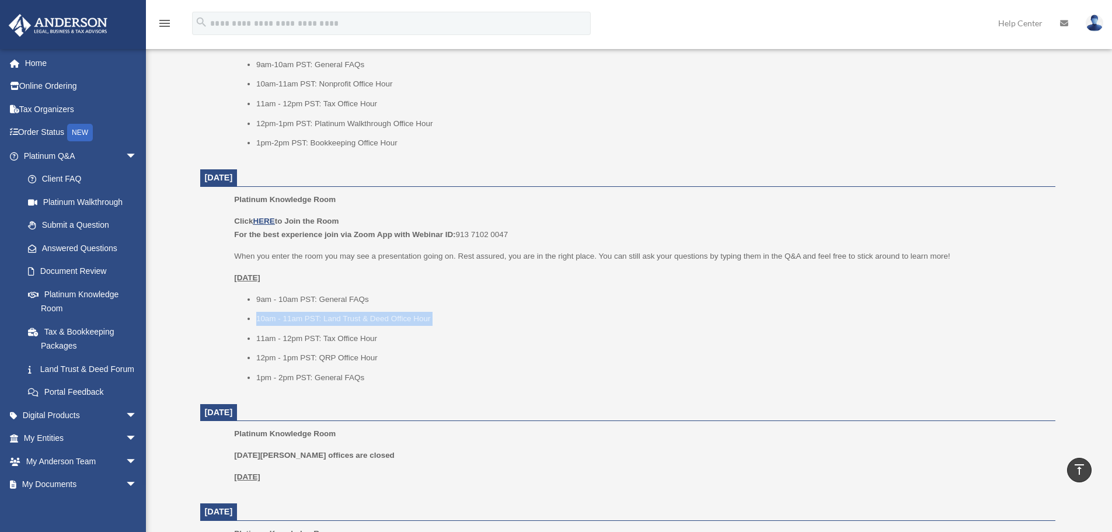
click at [327, 318] on li "10am - 11am PST: Land Trust & Deed Office Hour" at bounding box center [651, 319] width 791 height 14
click at [306, 320] on li "10am - 11am PST: Land Trust & Deed Office Hour" at bounding box center [651, 319] width 791 height 14
drag, startPoint x: 306, startPoint y: 320, endPoint x: 294, endPoint y: 326, distance: 14.4
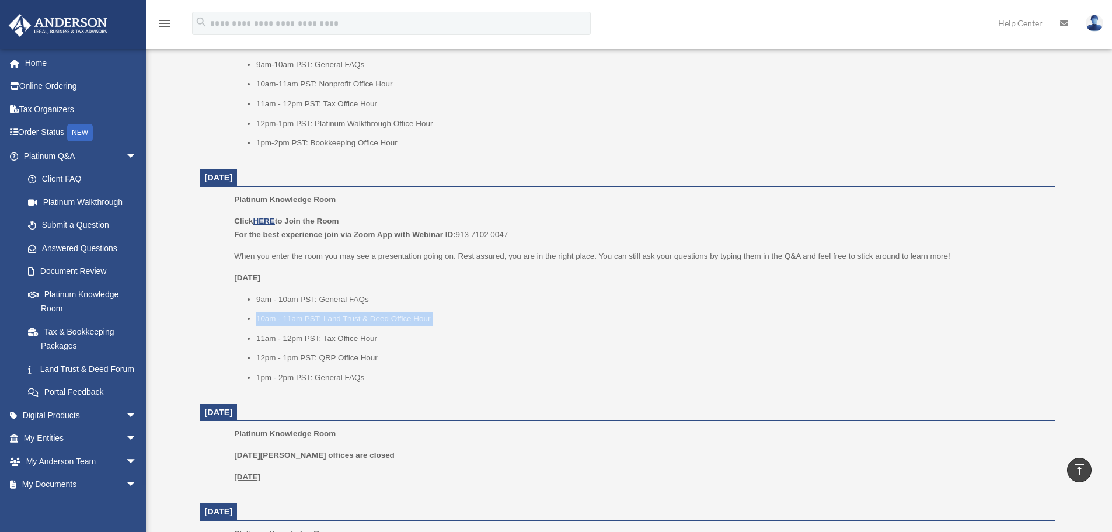
click at [304, 322] on li "10am - 11am PST: Land Trust & Deed Office Hour" at bounding box center [651, 319] width 791 height 14
click at [289, 326] on ul "9am - 10am PST: General FAQs 10am - 11am PST: Land Trust & Deed Office Hour 11a…" at bounding box center [640, 338] width 813 height 92
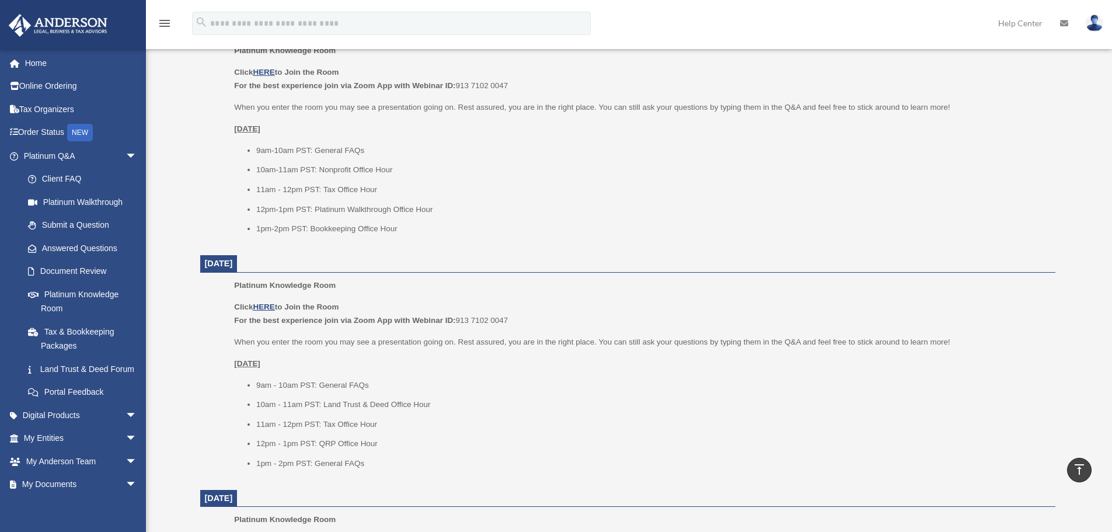
scroll to position [497, 0]
click at [126, 152] on span "arrow_drop_down" at bounding box center [137, 156] width 23 height 24
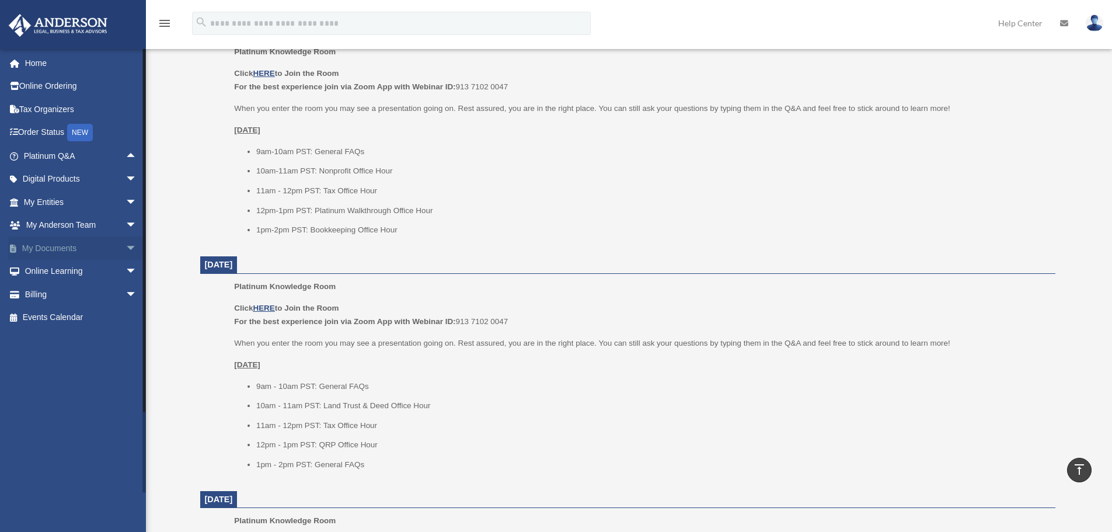
click at [127, 249] on span "arrow_drop_down" at bounding box center [137, 248] width 23 height 24
click at [126, 248] on span "arrow_drop_up" at bounding box center [137, 248] width 23 height 24
click at [126, 204] on span "arrow_drop_down" at bounding box center [137, 202] width 23 height 24
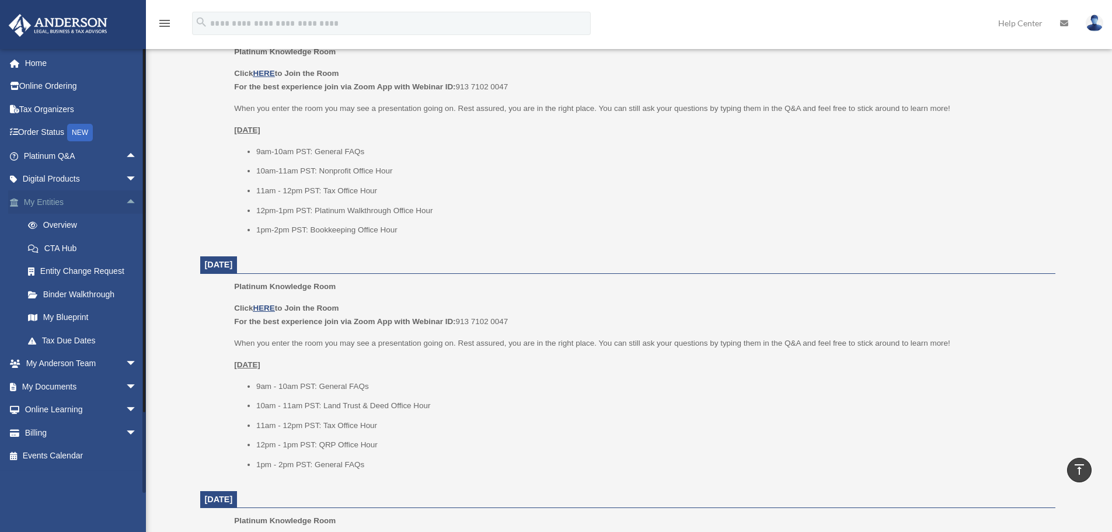
click at [126, 197] on span "arrow_drop_up" at bounding box center [137, 202] width 23 height 24
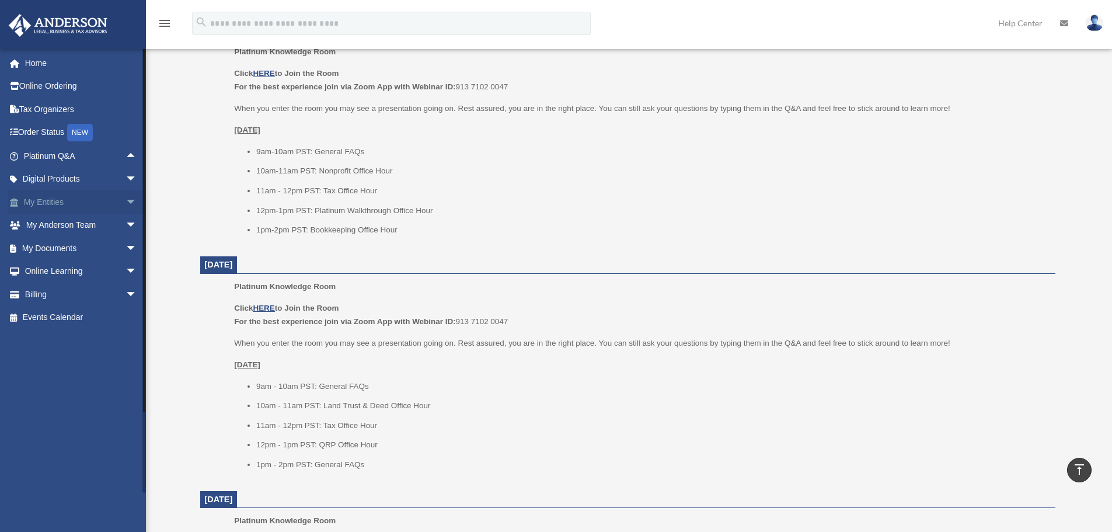
click at [126, 198] on span "arrow_drop_down" at bounding box center [137, 202] width 23 height 24
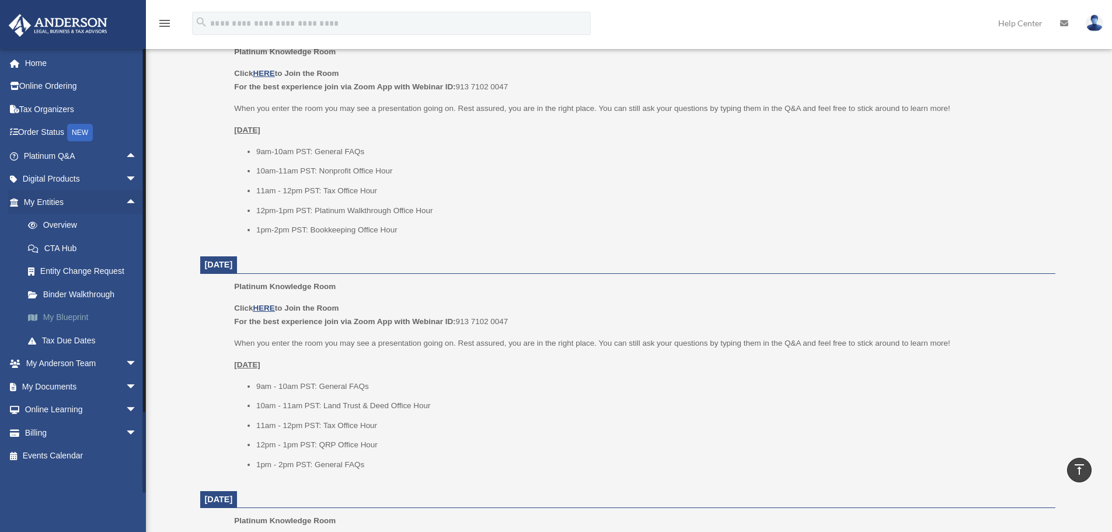
click at [97, 327] on link "My Blueprint" at bounding box center [85, 317] width 138 height 23
click at [92, 324] on link "My Blueprint" at bounding box center [85, 317] width 138 height 23
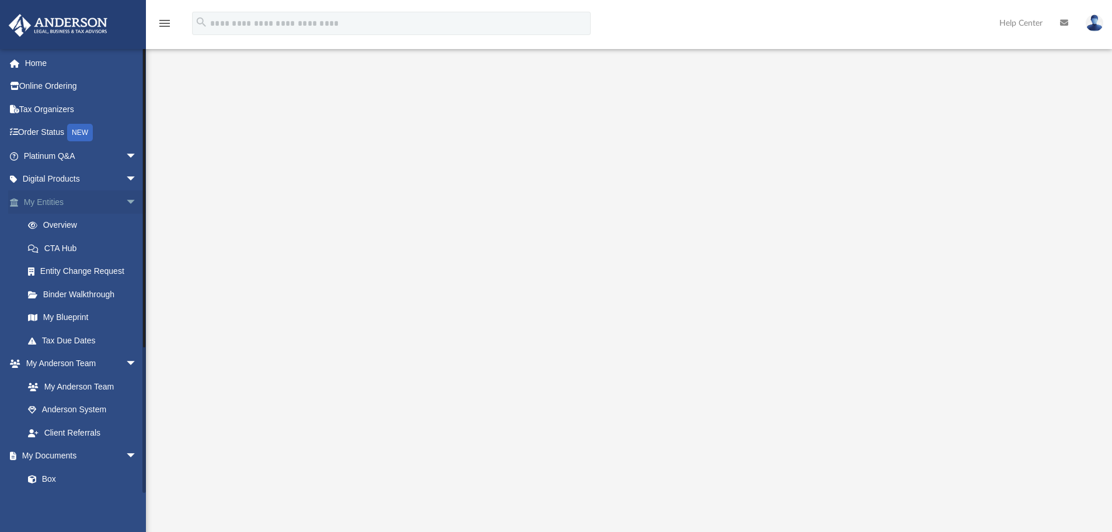
click at [126, 197] on span "arrow_drop_down" at bounding box center [137, 202] width 23 height 24
click at [126, 207] on span "arrow_drop_up" at bounding box center [137, 202] width 23 height 24
click at [126, 357] on span "arrow_drop_down" at bounding box center [137, 364] width 23 height 24
click at [126, 379] on span "arrow_drop_down" at bounding box center [137, 387] width 23 height 24
click at [126, 412] on span "arrow_drop_down" at bounding box center [137, 410] width 23 height 24
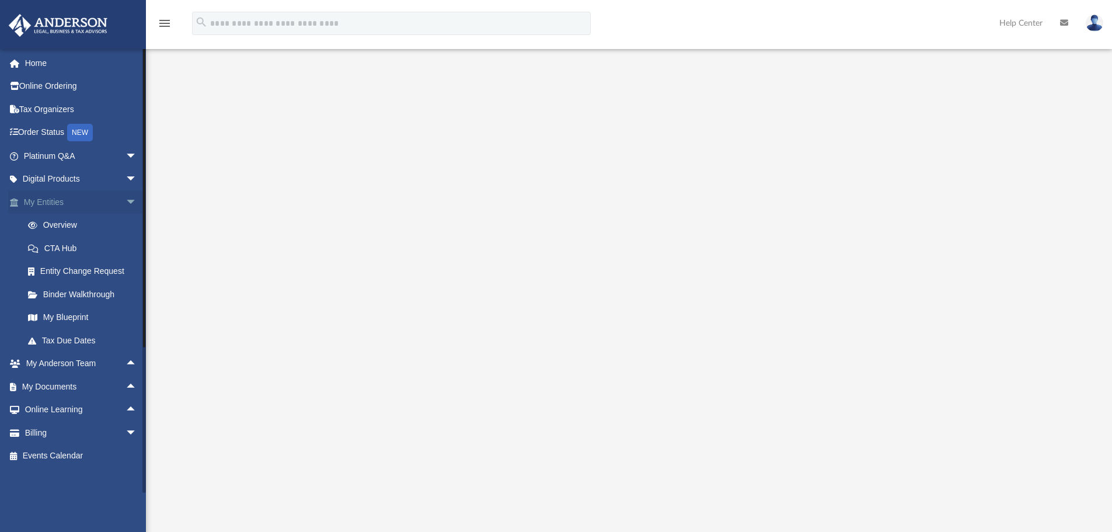
click at [126, 207] on span "arrow_drop_down" at bounding box center [137, 202] width 23 height 24
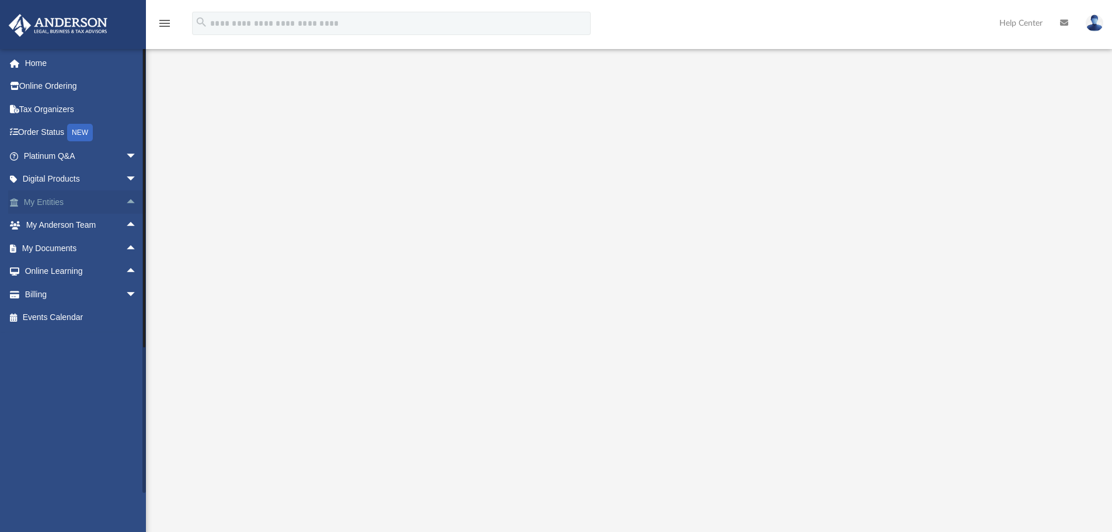
click at [126, 199] on span "arrow_drop_up" at bounding box center [137, 202] width 23 height 24
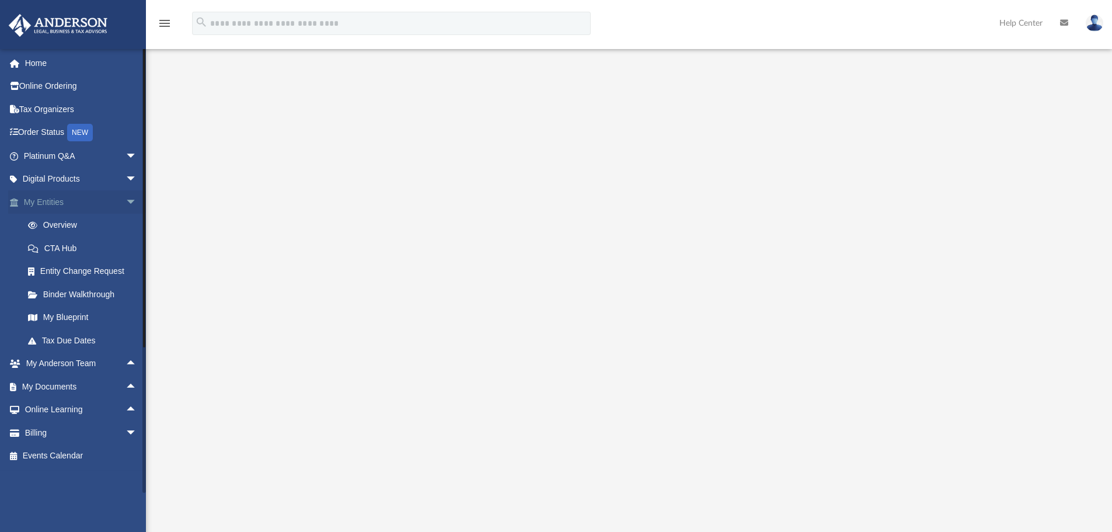
click at [126, 201] on span "arrow_drop_down" at bounding box center [137, 202] width 23 height 24
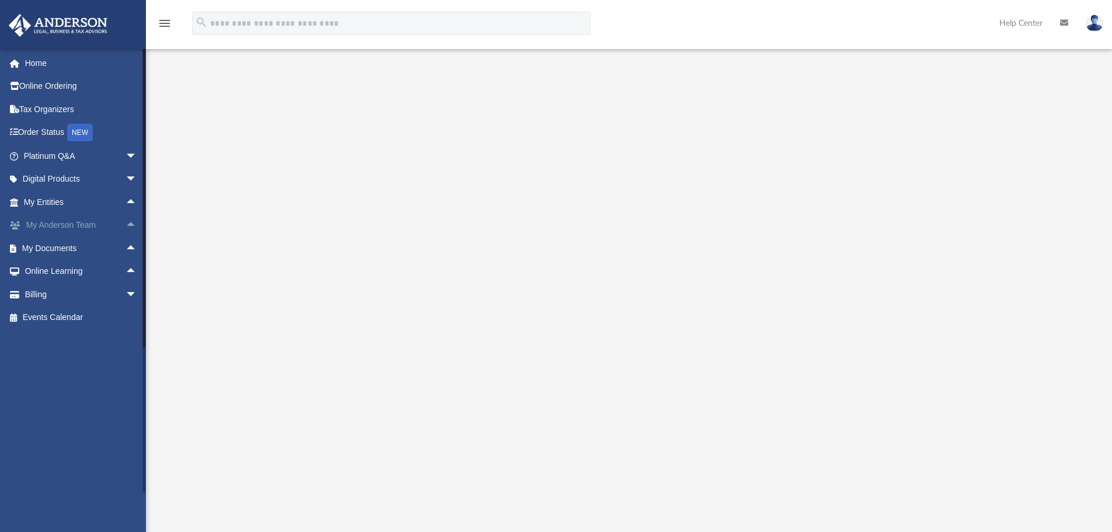
click at [126, 235] on span "arrow_drop_up" at bounding box center [137, 226] width 23 height 24
click at [126, 226] on span "arrow_drop_down" at bounding box center [137, 226] width 23 height 24
click at [126, 255] on span "arrow_drop_up" at bounding box center [137, 248] width 23 height 24
click at [126, 246] on span "arrow_drop_down" at bounding box center [137, 248] width 23 height 24
click at [126, 202] on span "arrow_drop_up" at bounding box center [137, 202] width 23 height 24
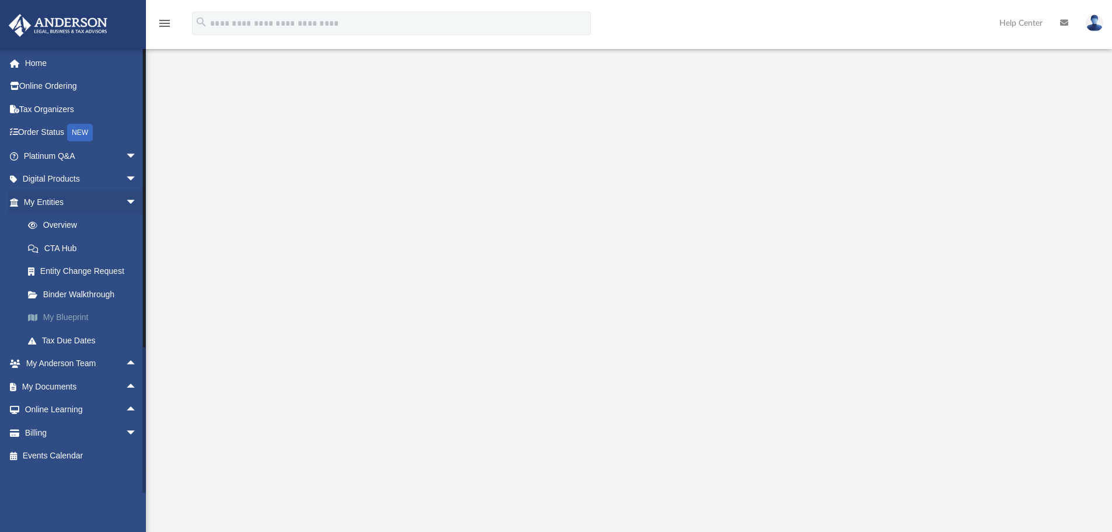
click at [88, 311] on link "My Blueprint" at bounding box center [85, 317] width 138 height 23
